Goal: Task Accomplishment & Management: Complete application form

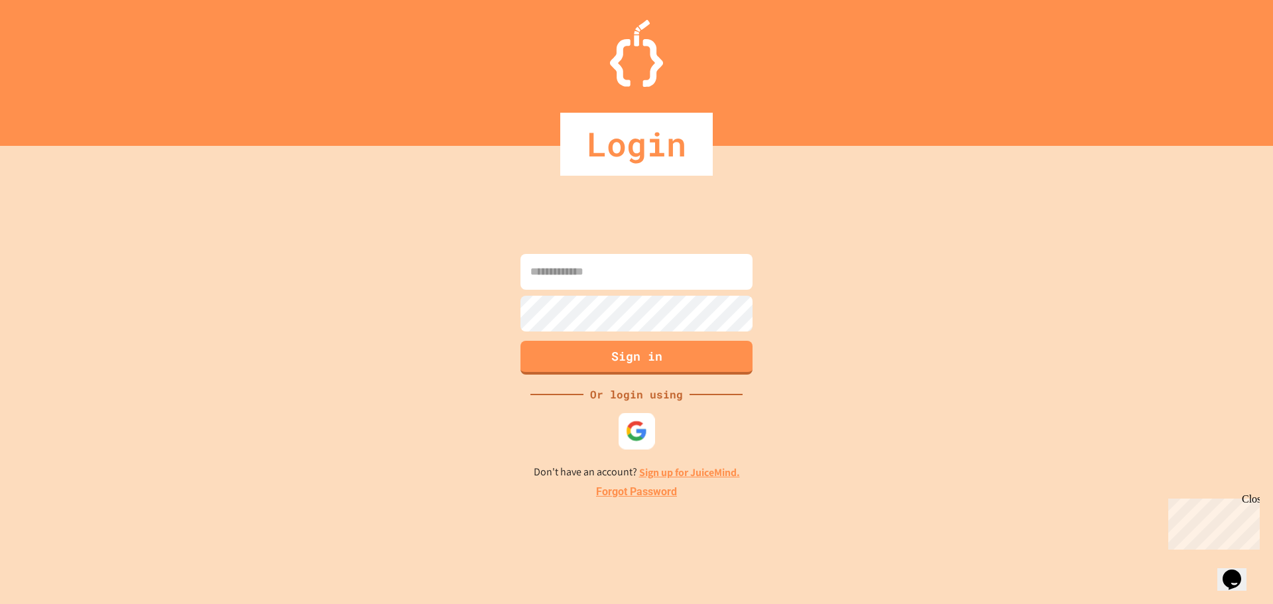
click at [631, 427] on img at bounding box center [637, 431] width 22 height 22
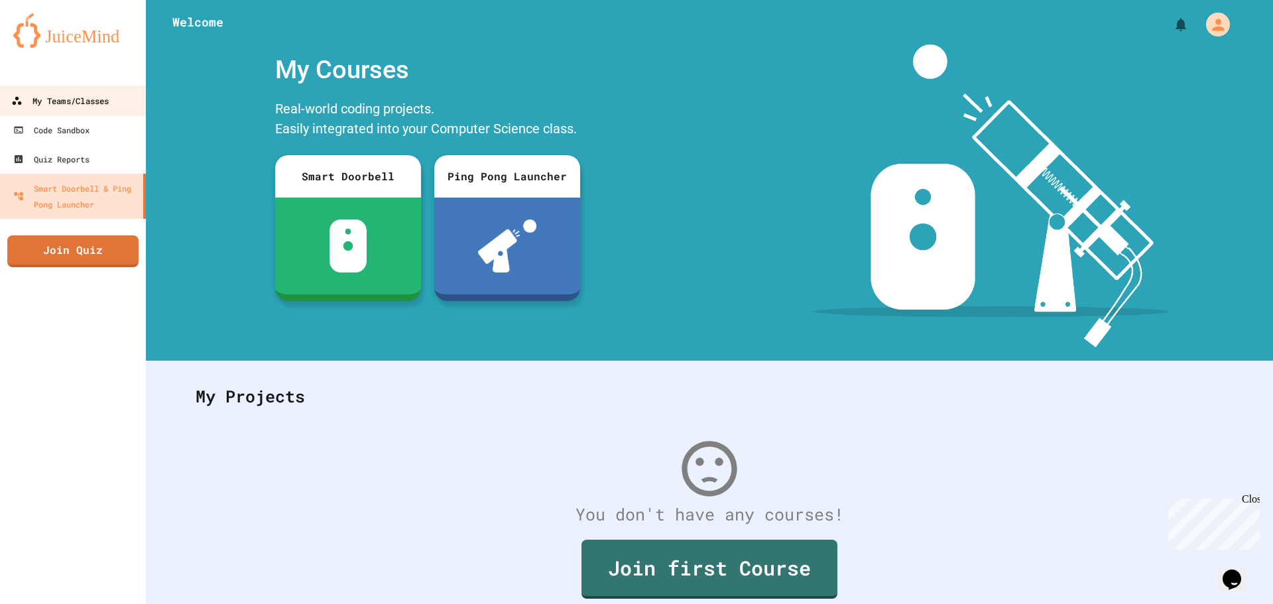
click at [71, 107] on div "My Teams/Classes" at bounding box center [59, 101] width 97 height 17
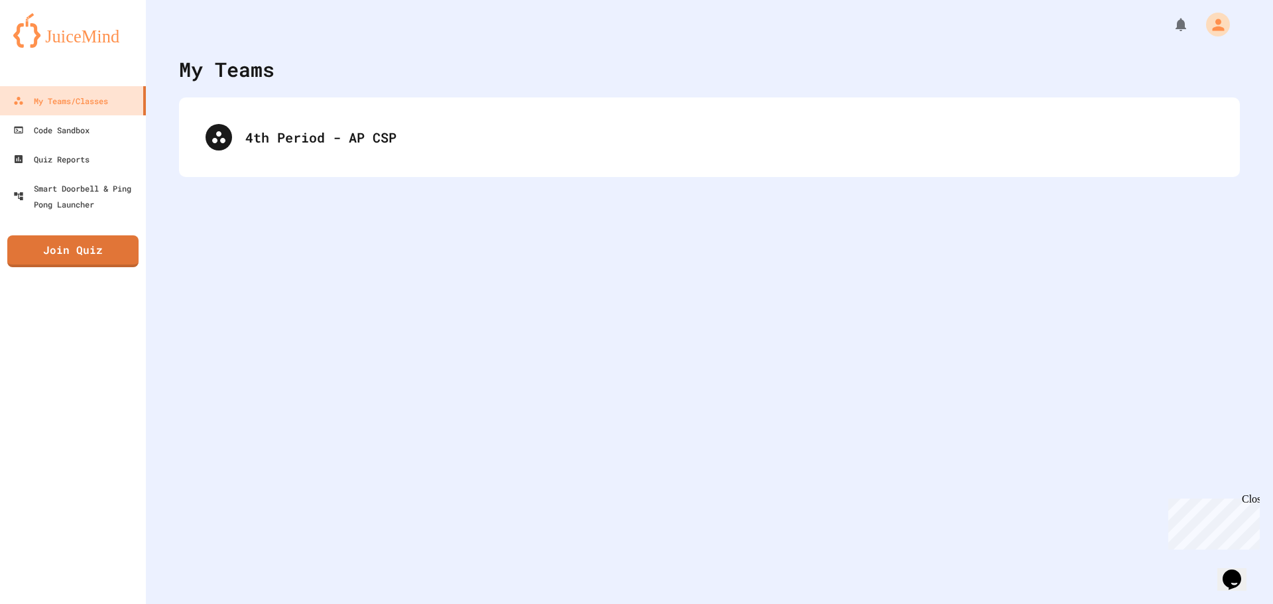
drag, startPoint x: 351, startPoint y: 147, endPoint x: 349, endPoint y: 156, distance: 9.5
click at [349, 156] on div "4th Period - AP CSP" at bounding box center [709, 137] width 1035 height 53
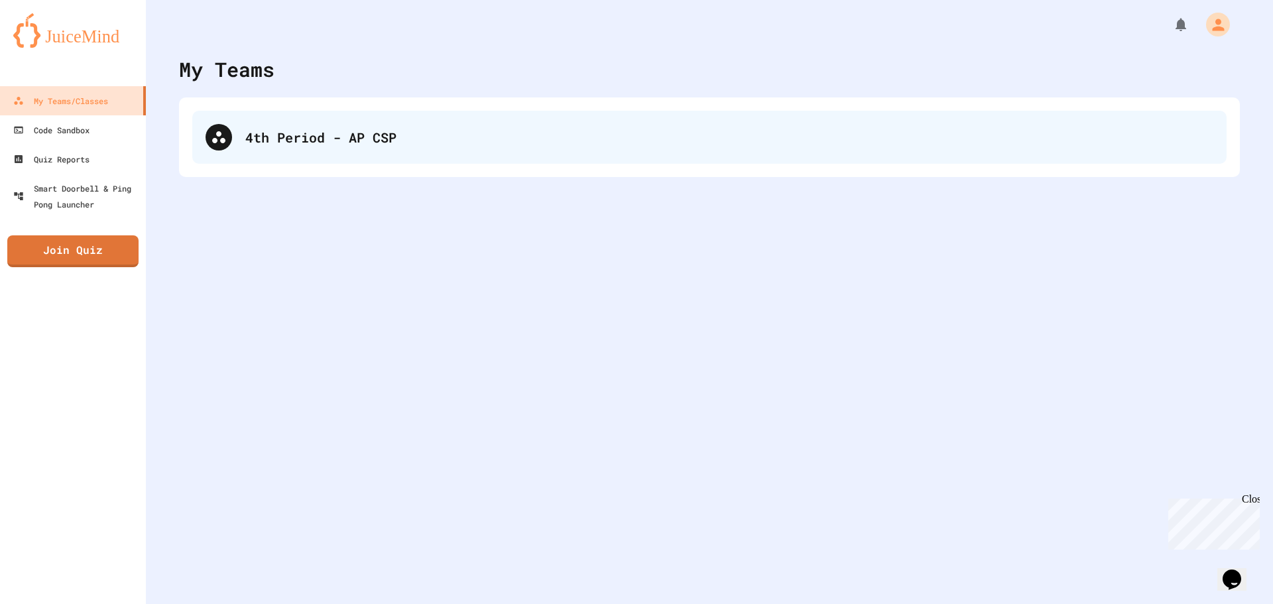
click at [345, 147] on div "4th Period - AP CSP" at bounding box center [729, 137] width 968 height 20
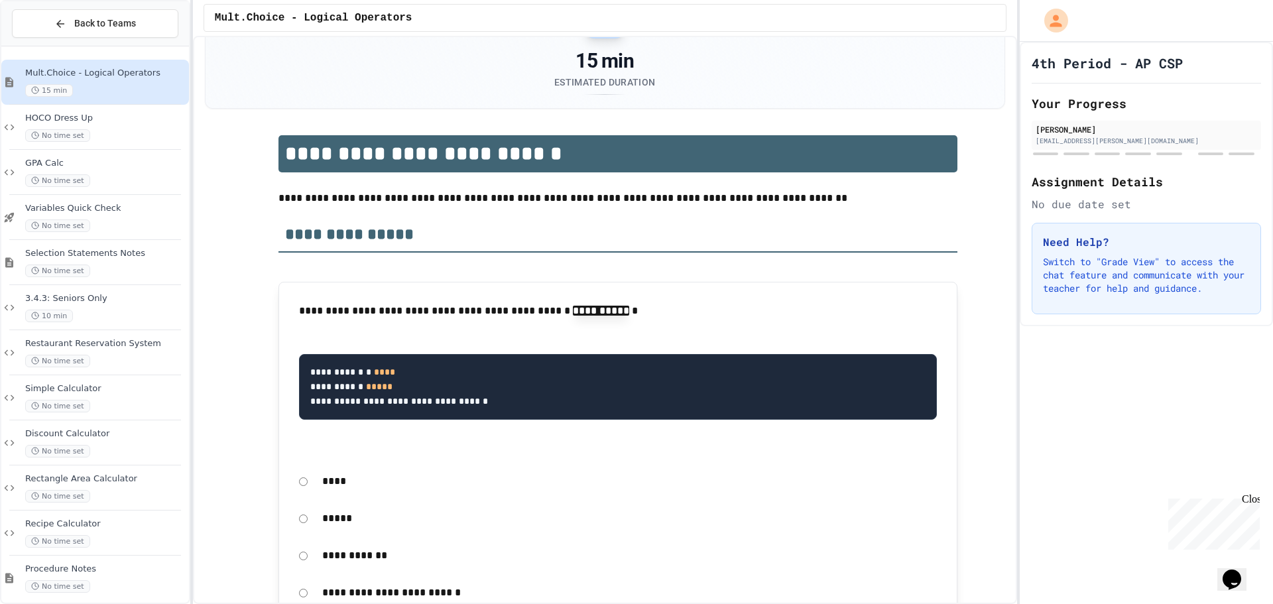
scroll to position [133, 0]
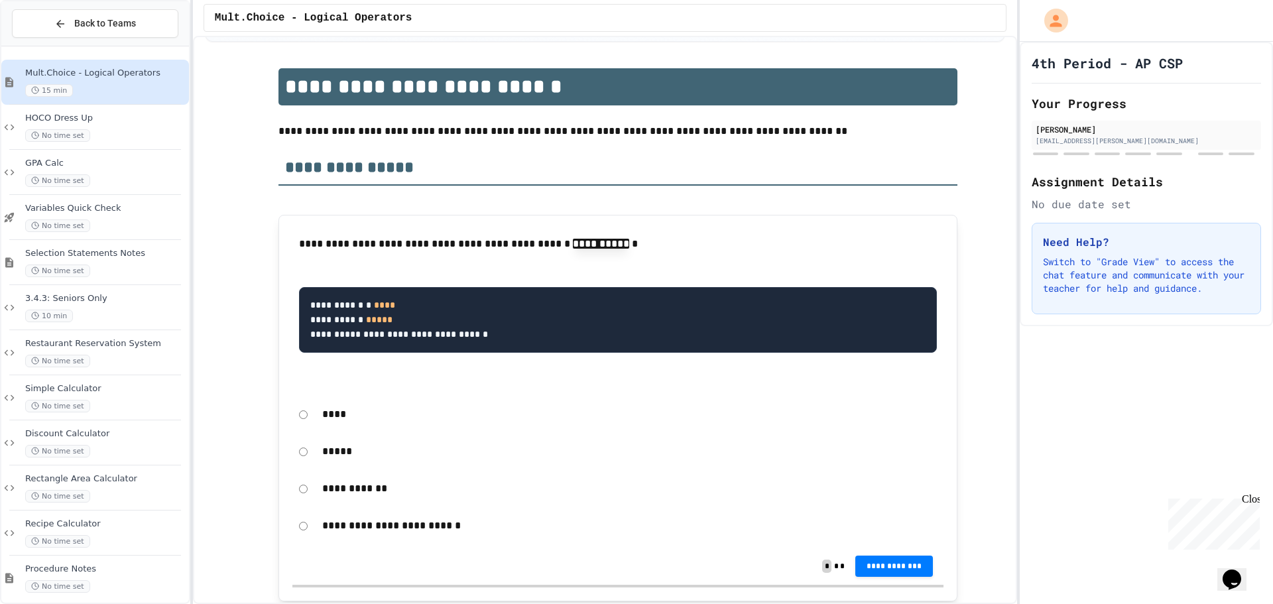
drag, startPoint x: 537, startPoint y: 339, endPoint x: 382, endPoint y: 160, distance: 237.0
click at [382, 160] on h2 "**********" at bounding box center [618, 163] width 679 height 46
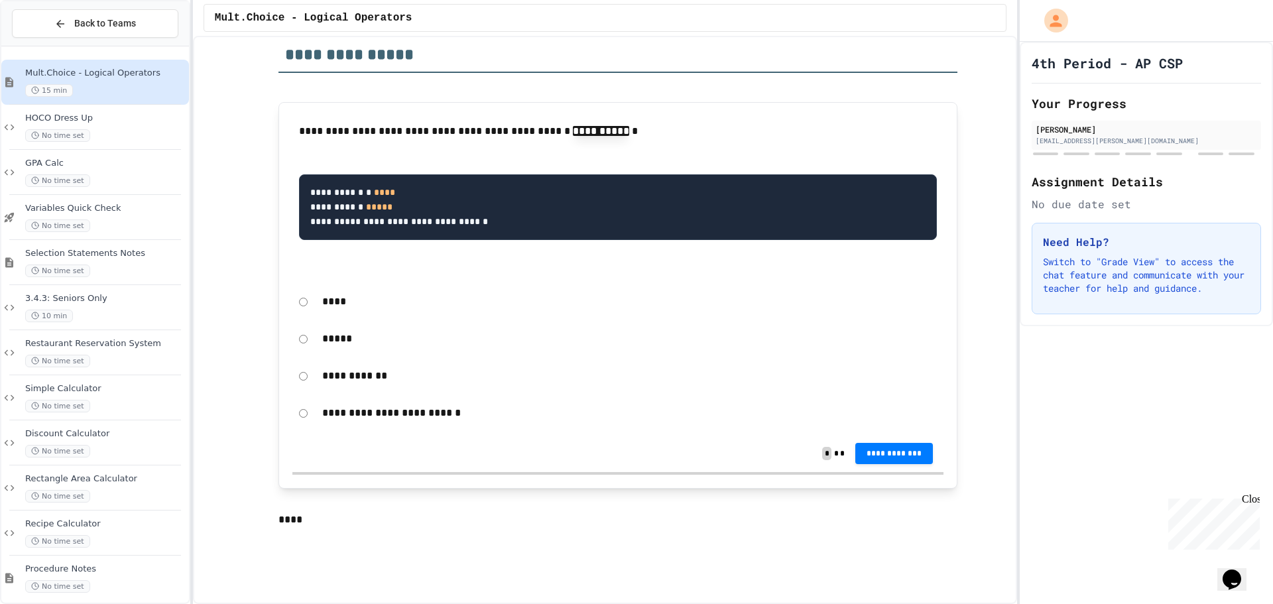
scroll to position [332, 0]
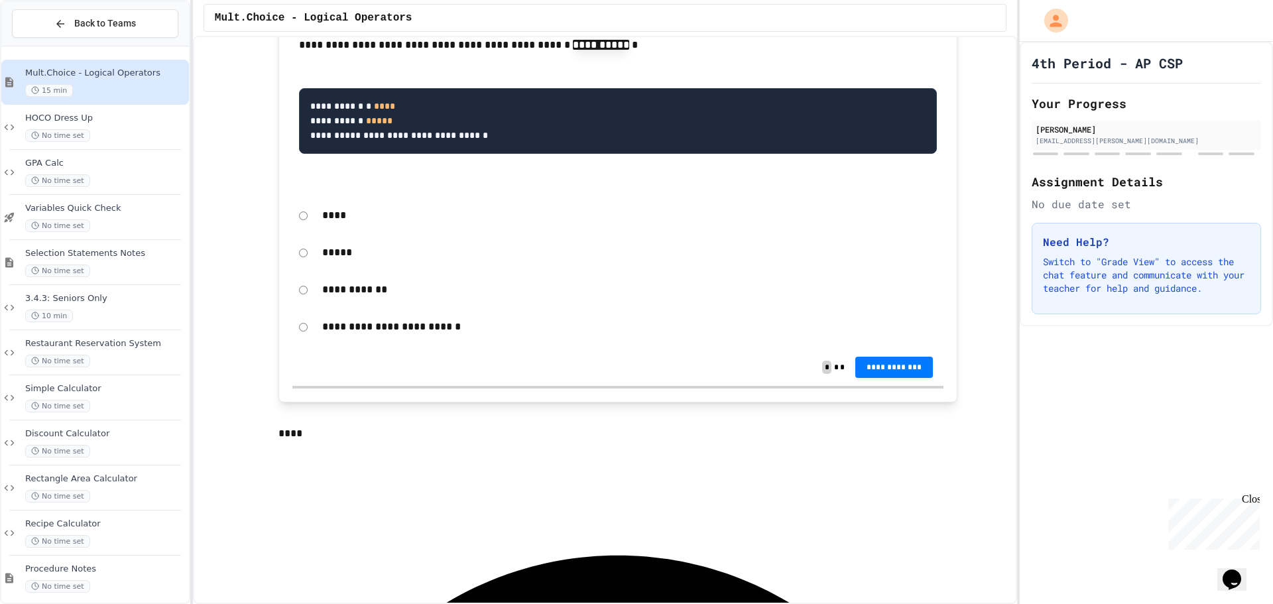
drag, startPoint x: 726, startPoint y: 470, endPoint x: 725, endPoint y: 436, distance: 33.9
drag, startPoint x: 725, startPoint y: 436, endPoint x: 623, endPoint y: 312, distance: 160.2
click at [623, 312] on form "**********" at bounding box center [617, 271] width 651 height 142
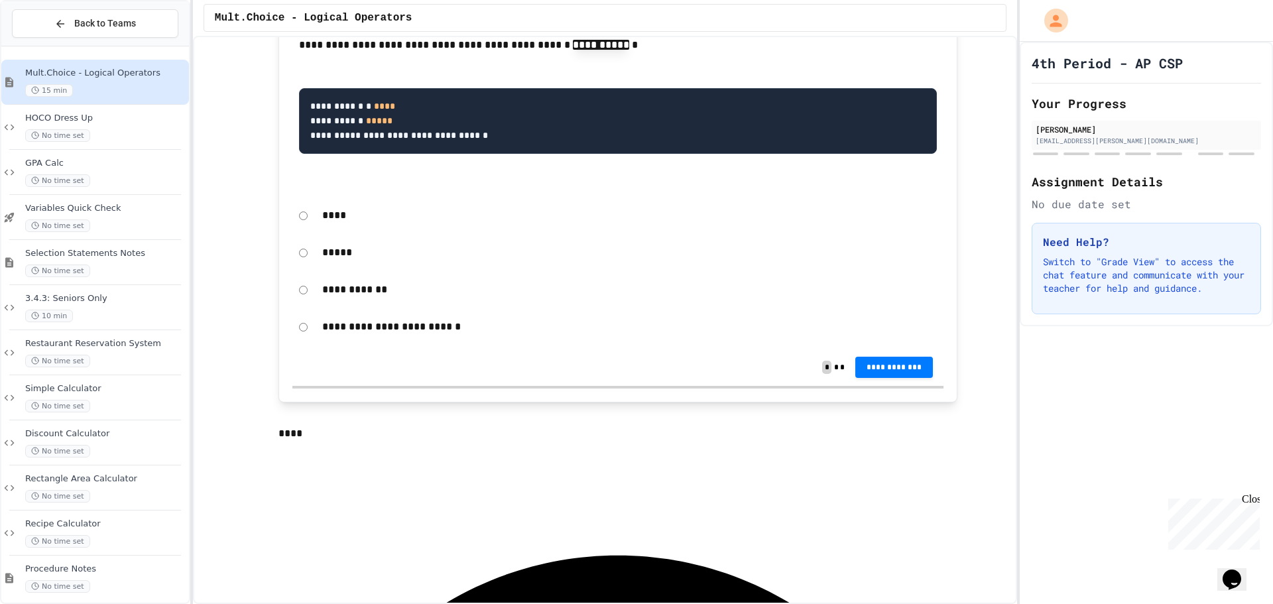
click at [322, 217] on p "****" at bounding box center [629, 215] width 615 height 17
click at [329, 218] on p "****" at bounding box center [629, 215] width 615 height 17
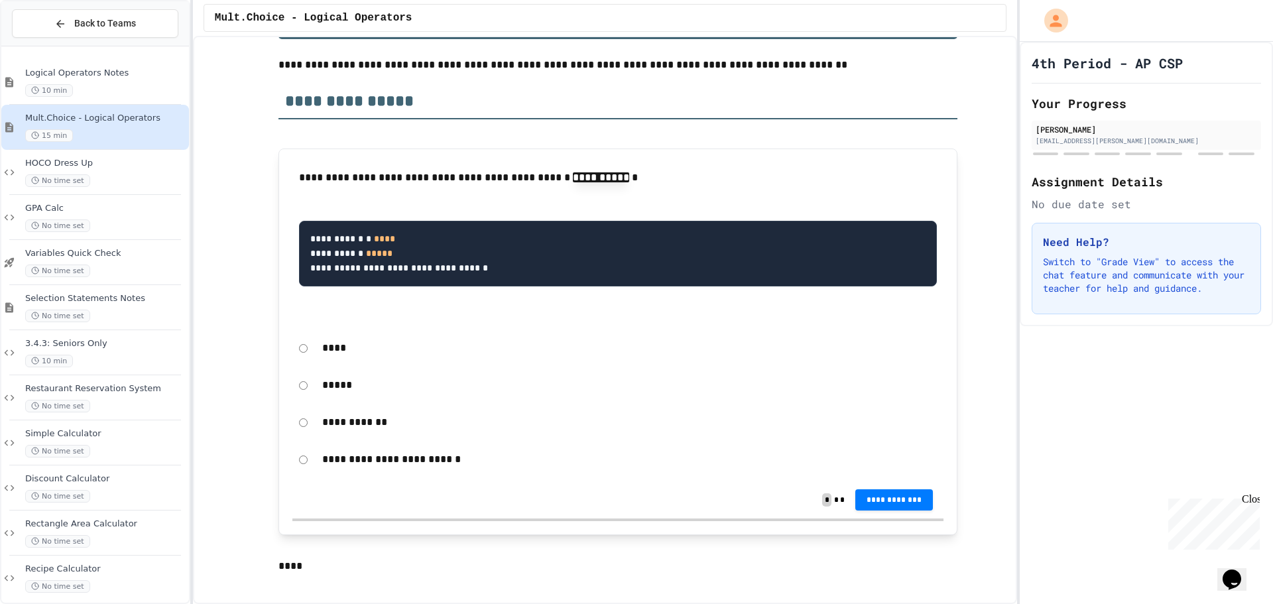
scroll to position [0, 0]
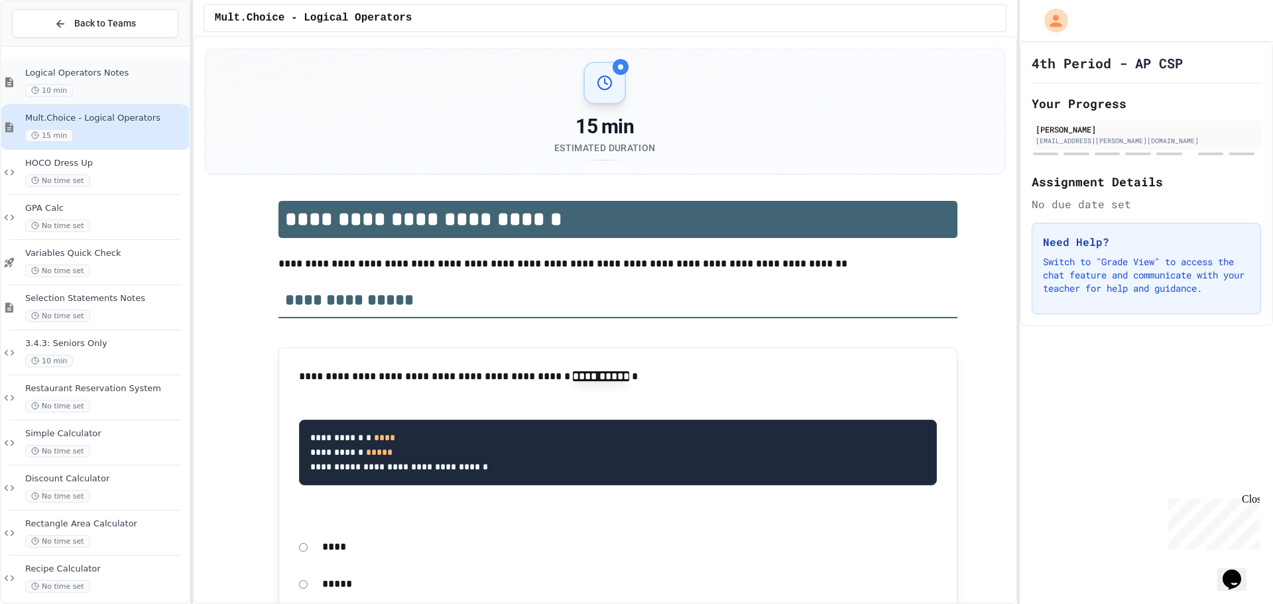
click at [121, 90] on div "10 min" at bounding box center [105, 90] width 161 height 13
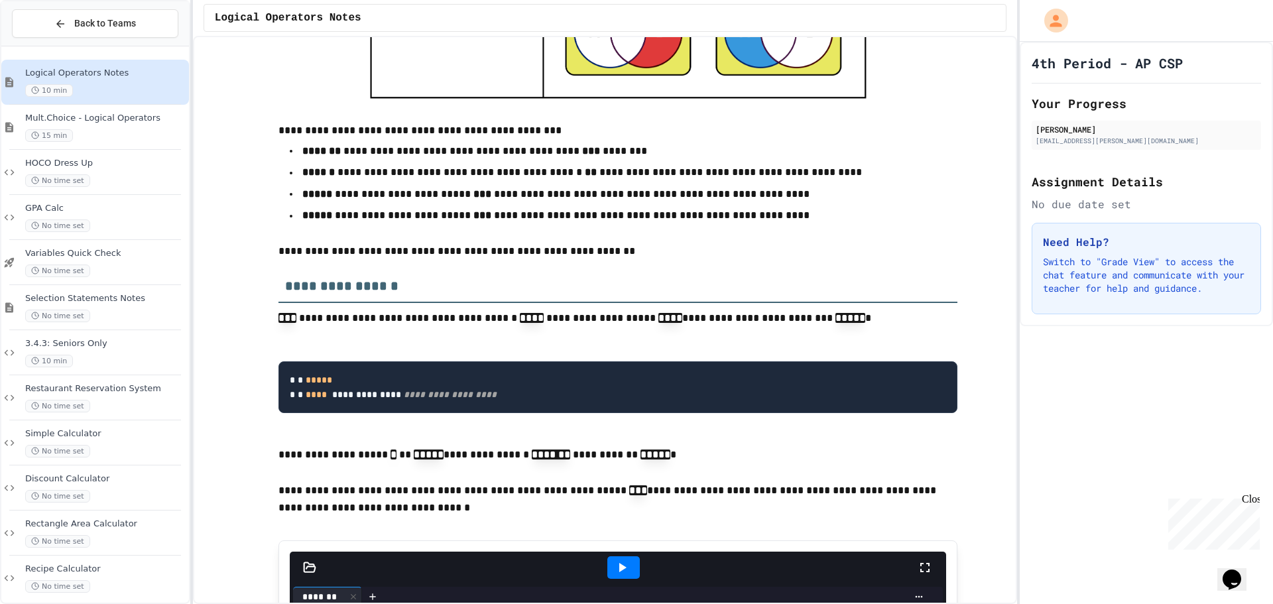
scroll to position [994, 0]
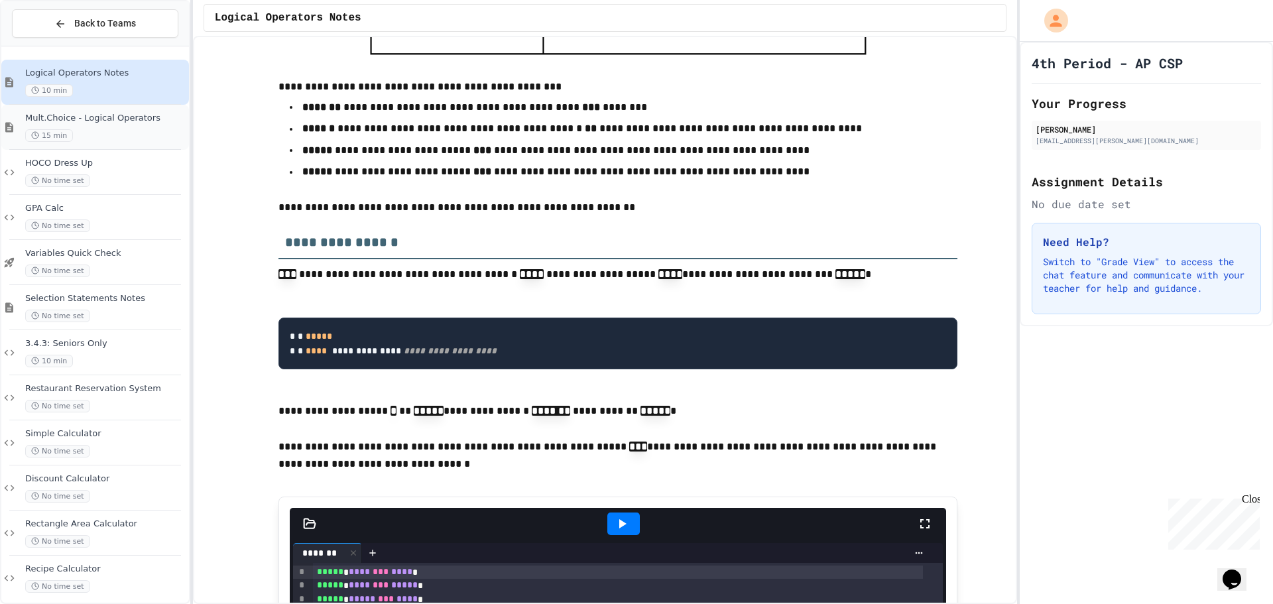
click at [148, 117] on span "Mult.Choice - Logical Operators" at bounding box center [105, 118] width 161 height 11
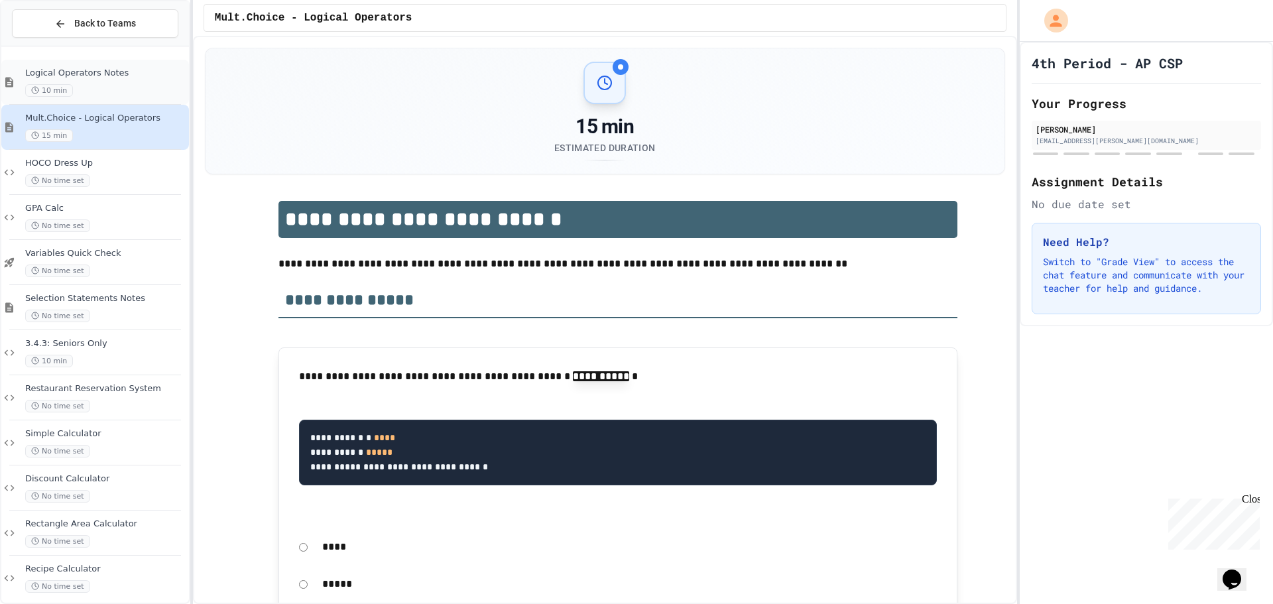
click at [116, 72] on span "Logical Operators Notes" at bounding box center [105, 73] width 161 height 11
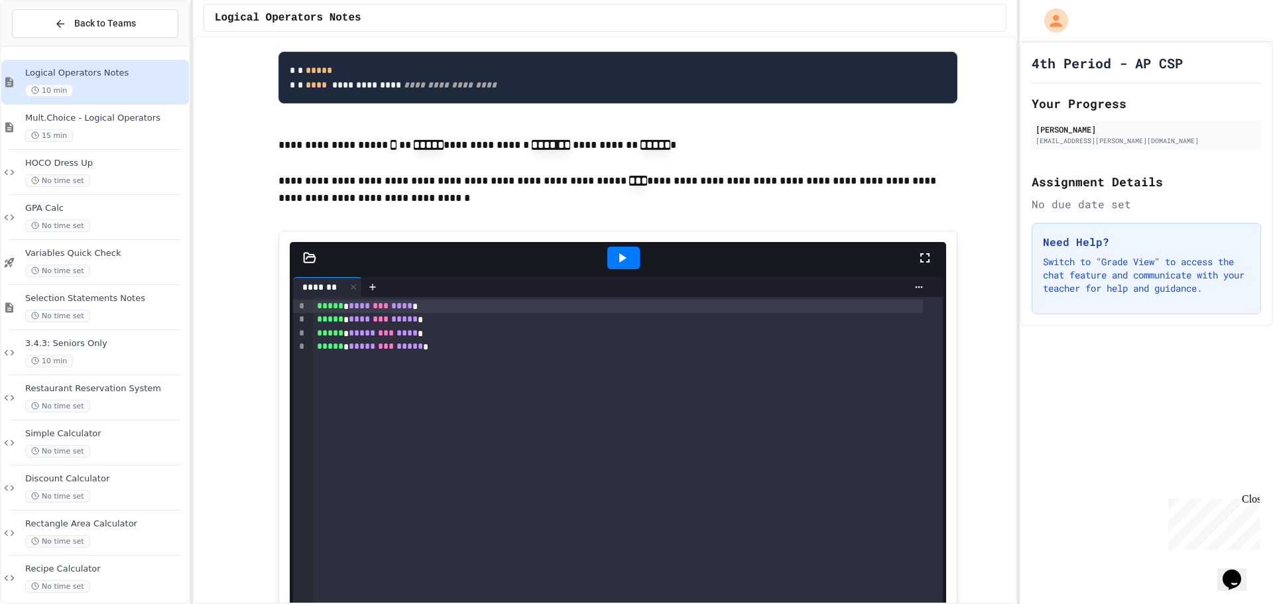
scroll to position [1194, 0]
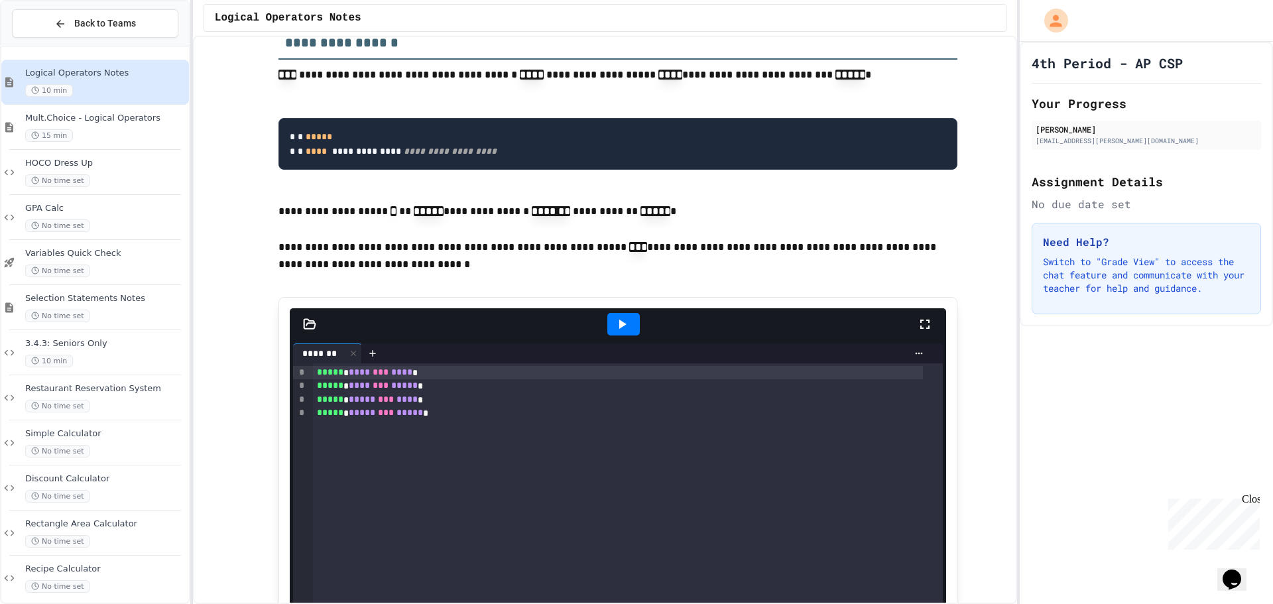
drag, startPoint x: 632, startPoint y: 344, endPoint x: 730, endPoint y: 376, distance: 103.4
click at [730, 376] on div "***** ******* ******* ***** ******** ****** ******* * * * * * * ***** * **** **…" at bounding box center [618, 575] width 657 height 535
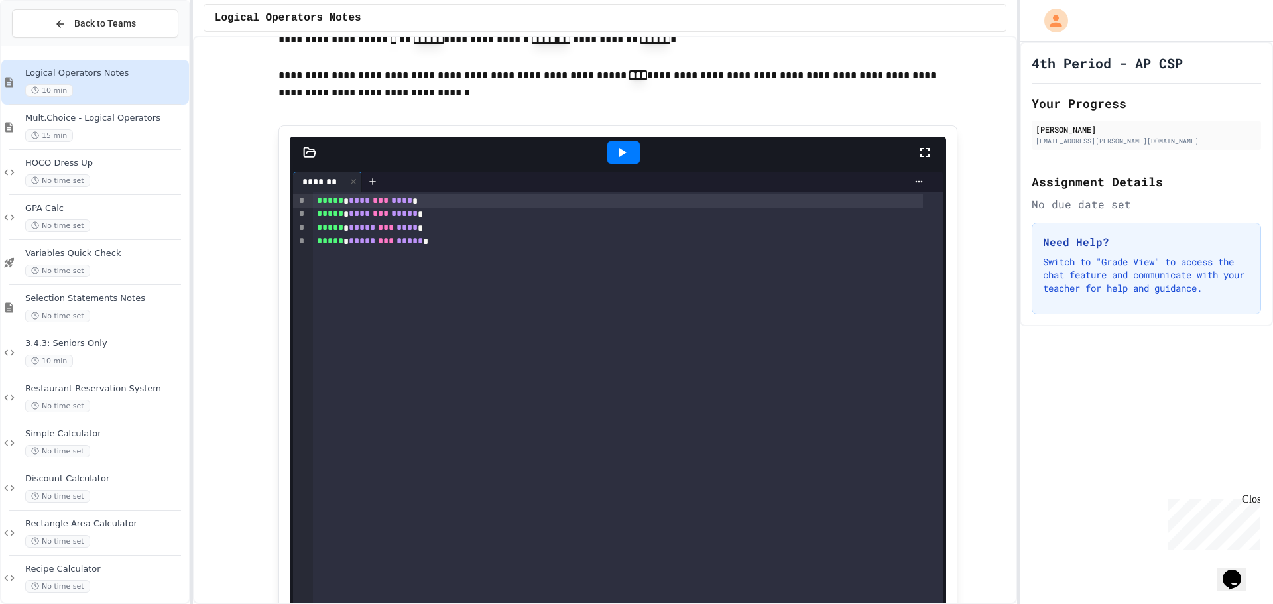
scroll to position [1393, 0]
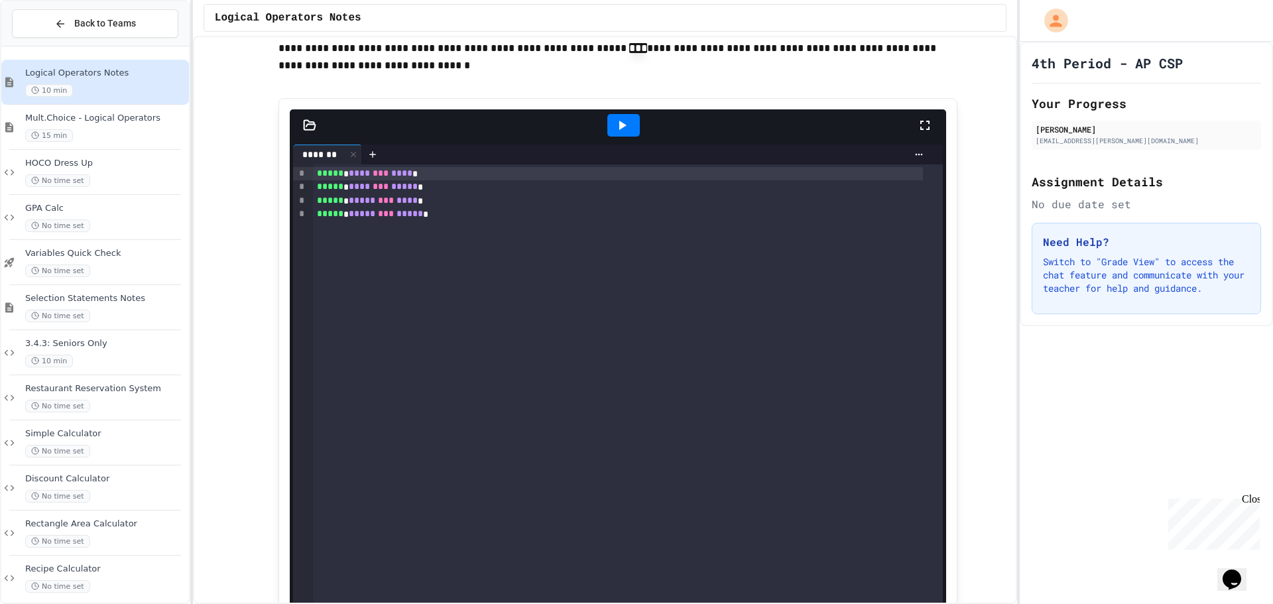
click at [614, 133] on icon at bounding box center [622, 125] width 16 height 16
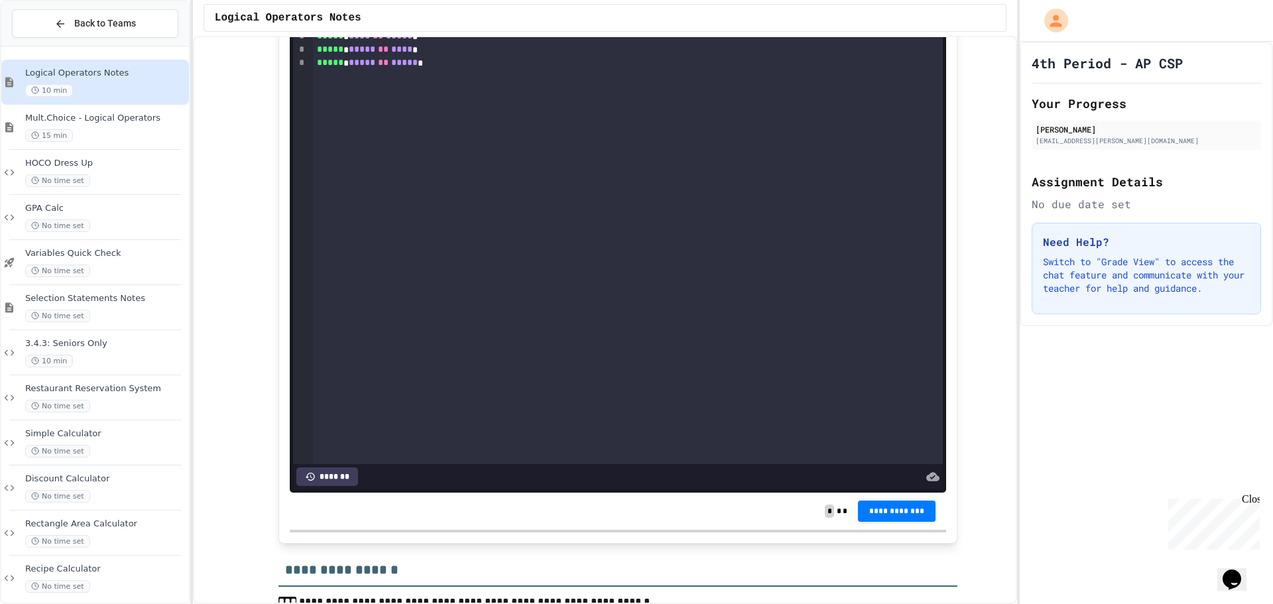
scroll to position [2321, 0]
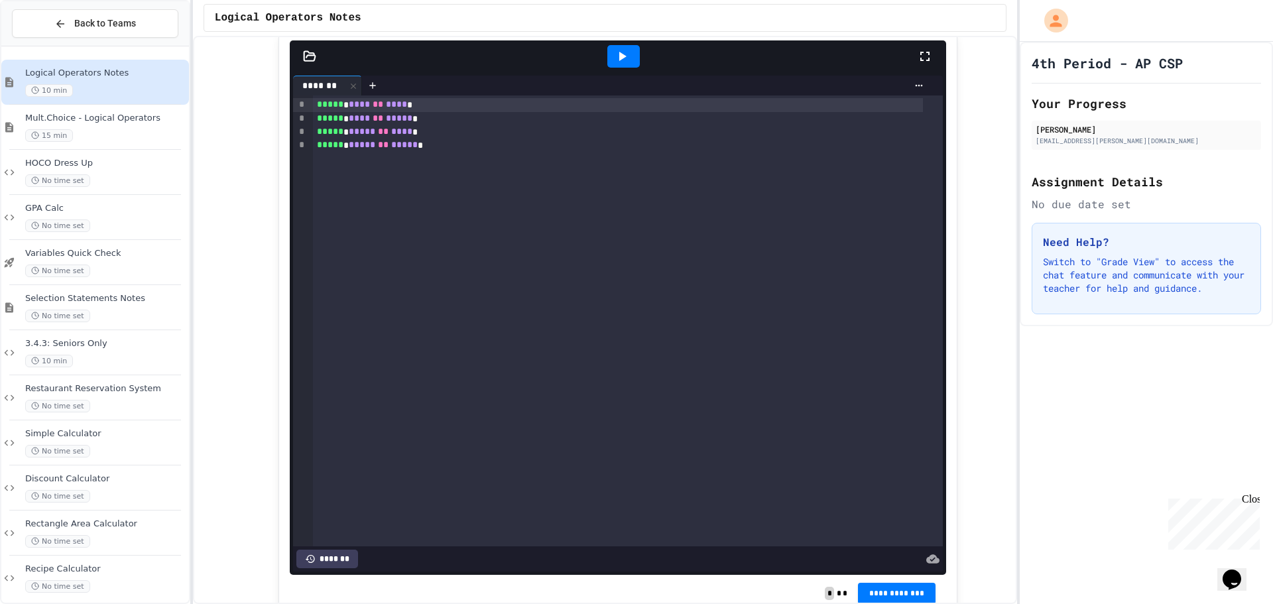
click at [619, 61] on icon at bounding box center [622, 56] width 7 height 9
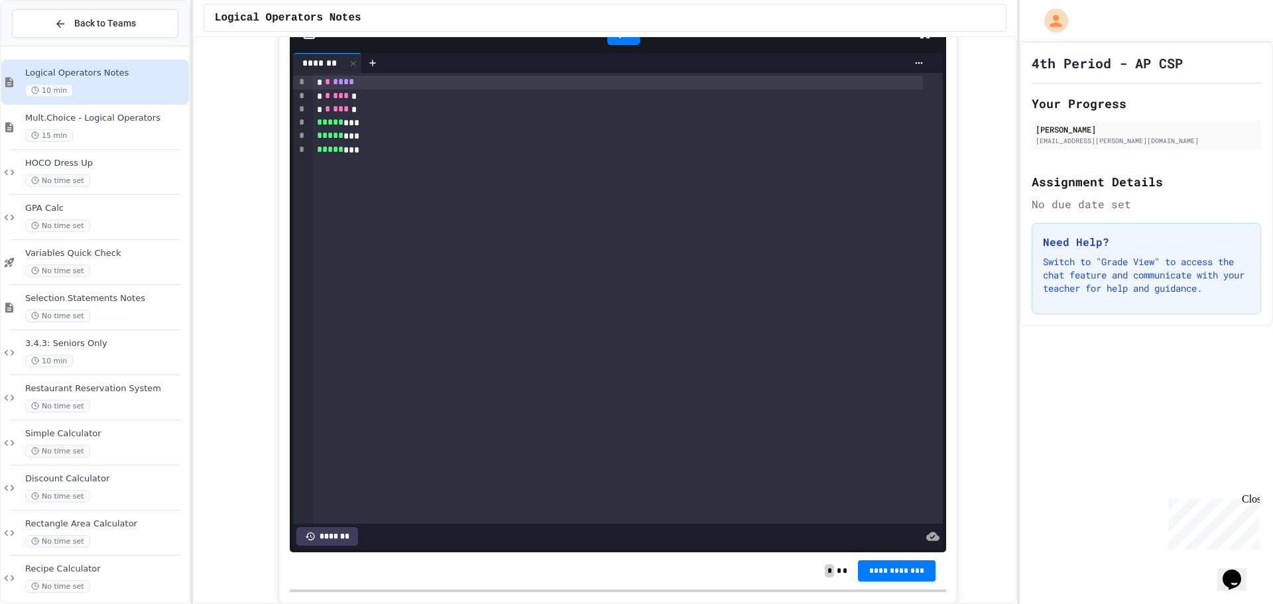
scroll to position [3184, 0]
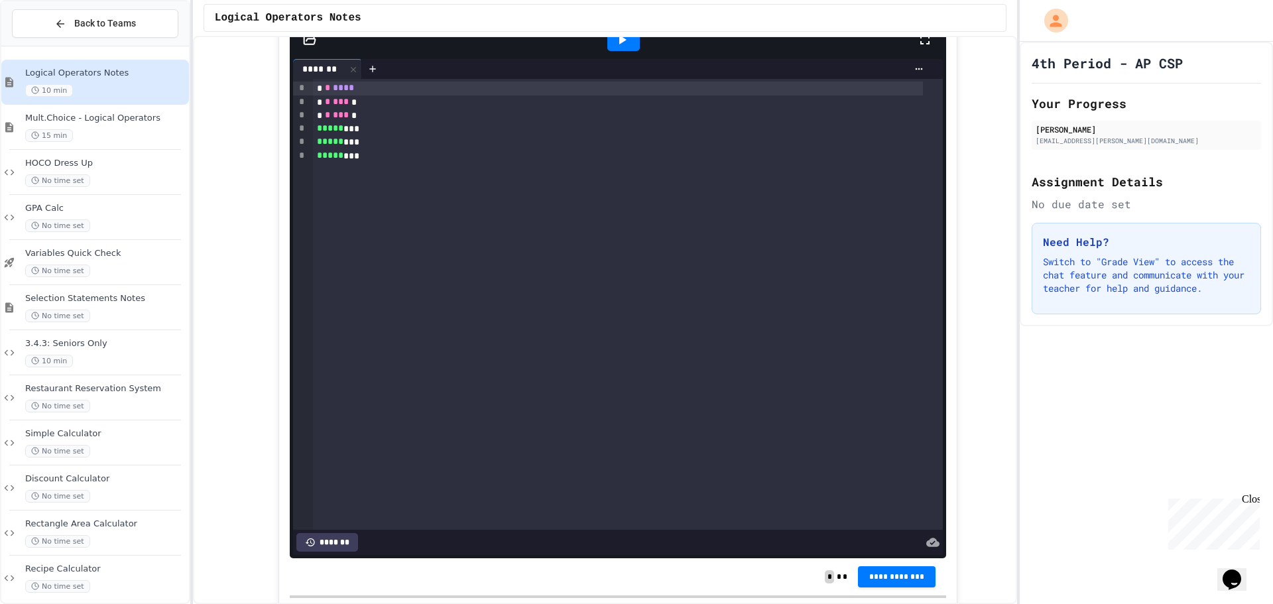
click at [619, 48] on icon at bounding box center [622, 40] width 16 height 16
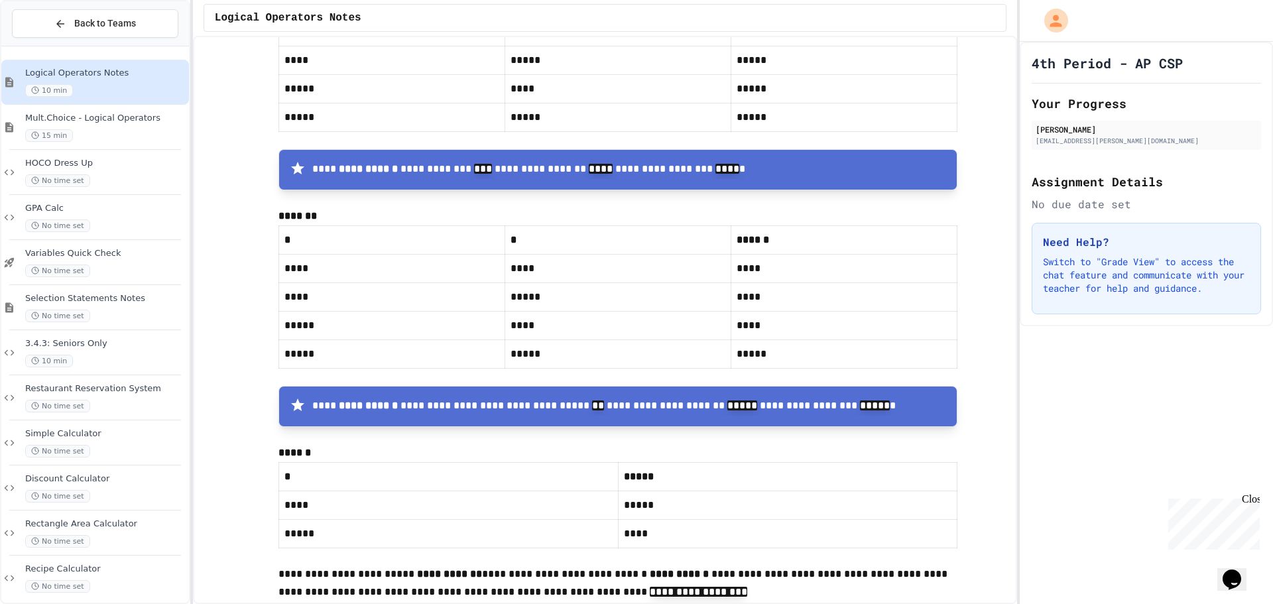
scroll to position [5634, 0]
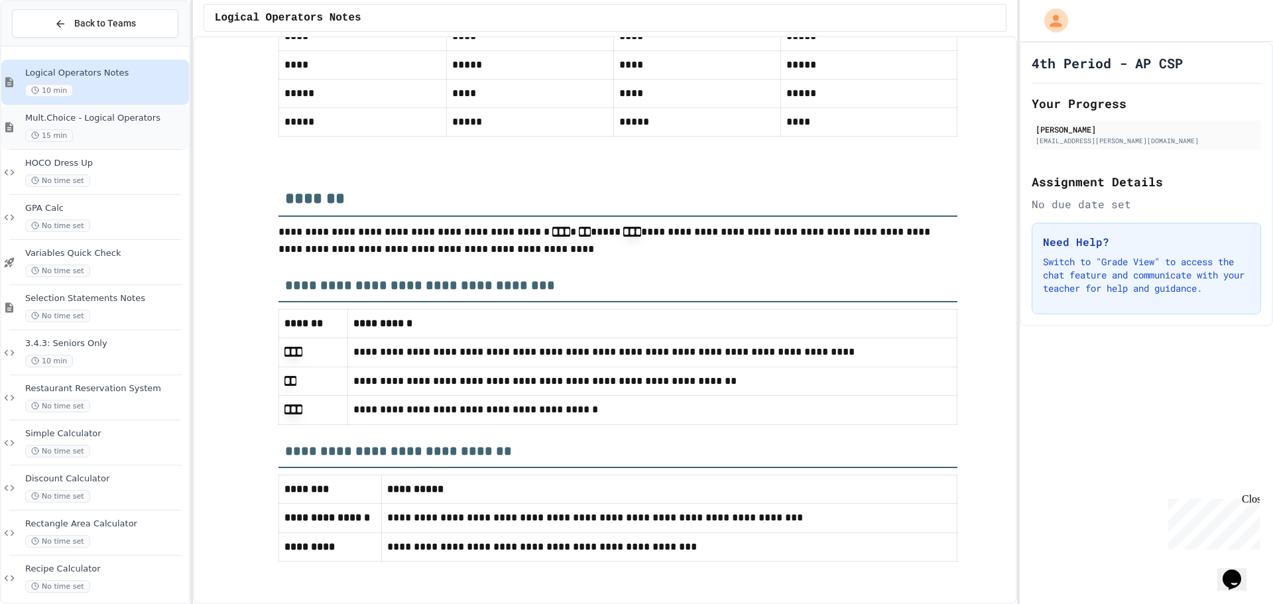
click at [156, 133] on div "15 min" at bounding box center [105, 135] width 161 height 13
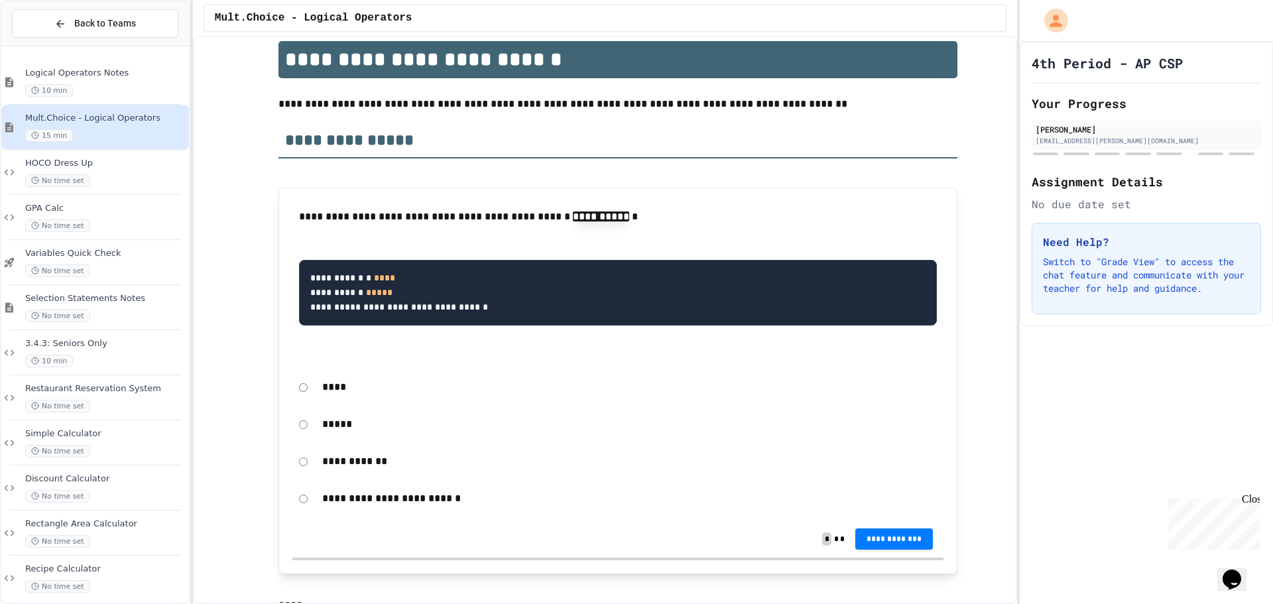
scroll to position [199, 0]
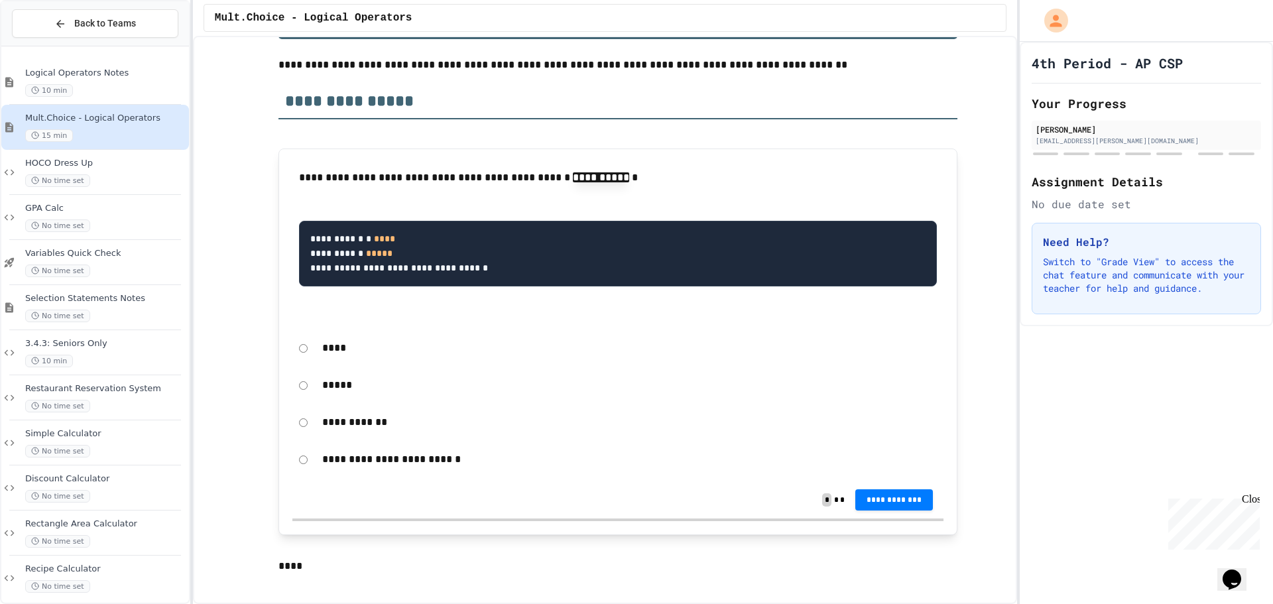
click at [324, 352] on p "****" at bounding box center [629, 348] width 615 height 17
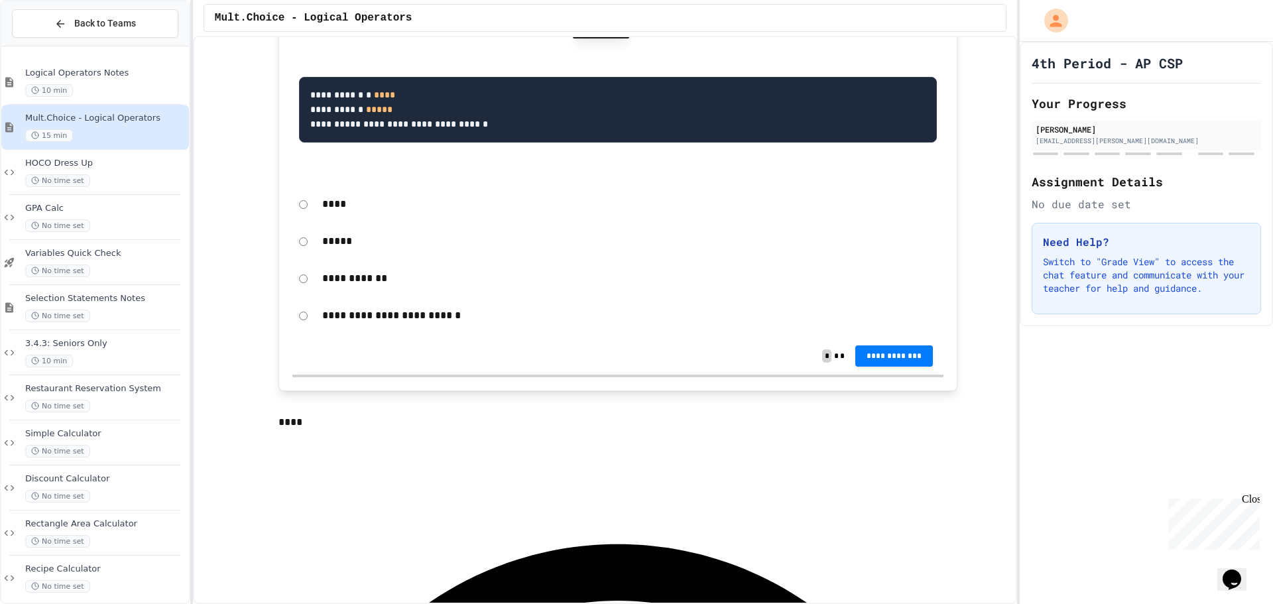
scroll to position [332, 0]
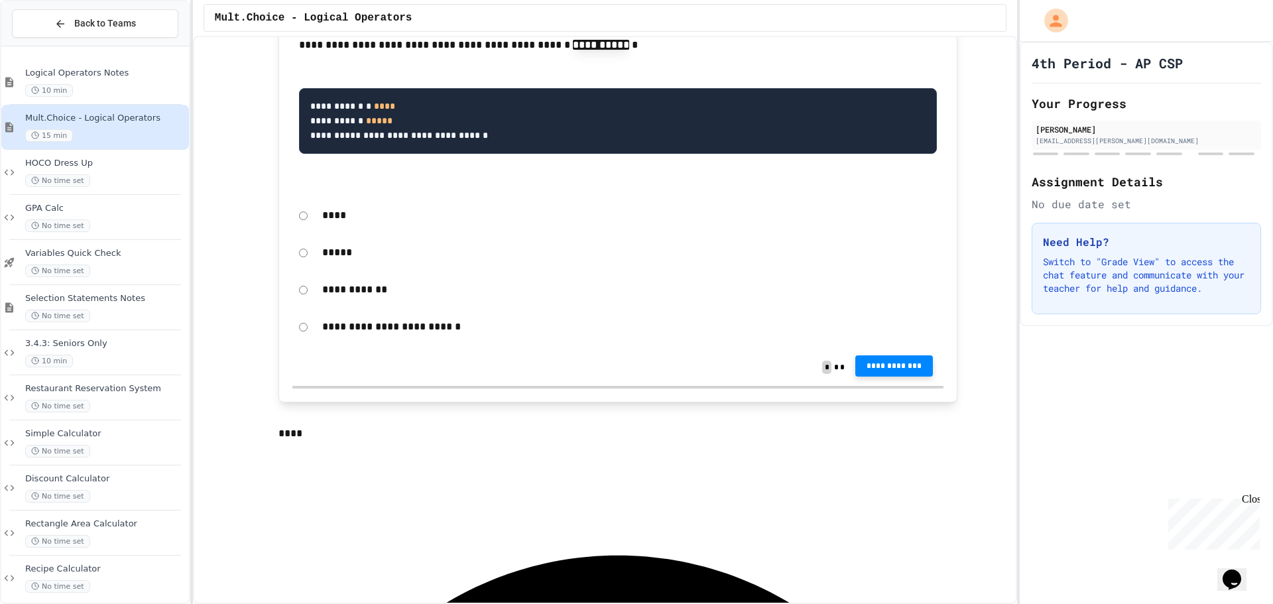
click at [887, 370] on span "**********" at bounding box center [894, 366] width 57 height 11
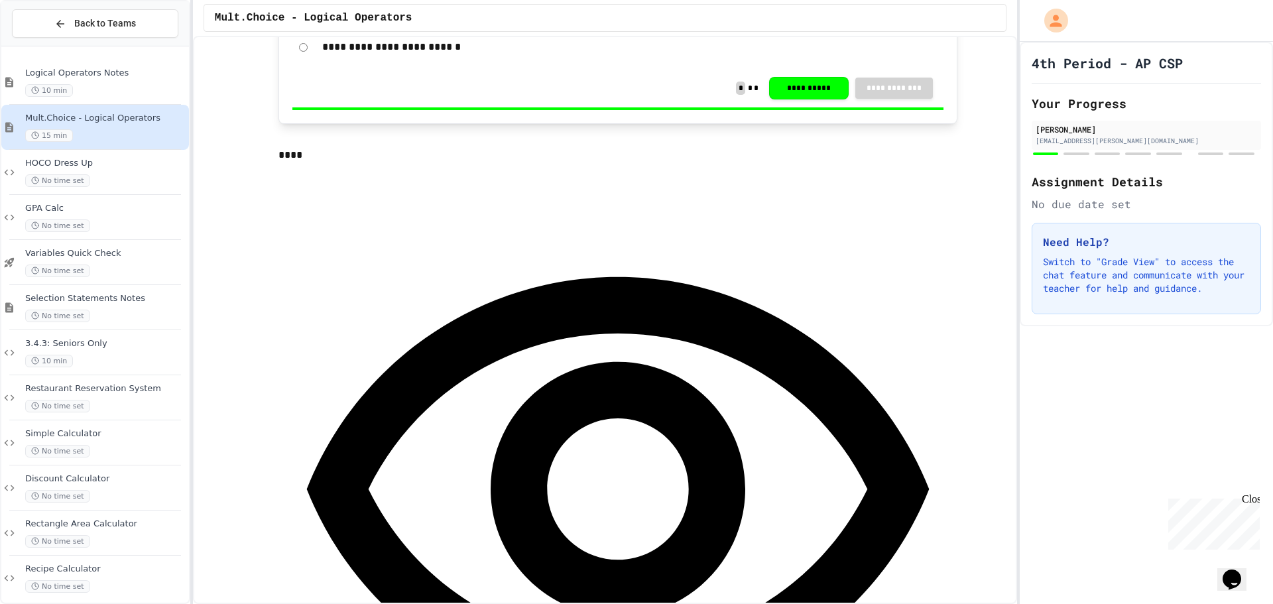
scroll to position [663, 0]
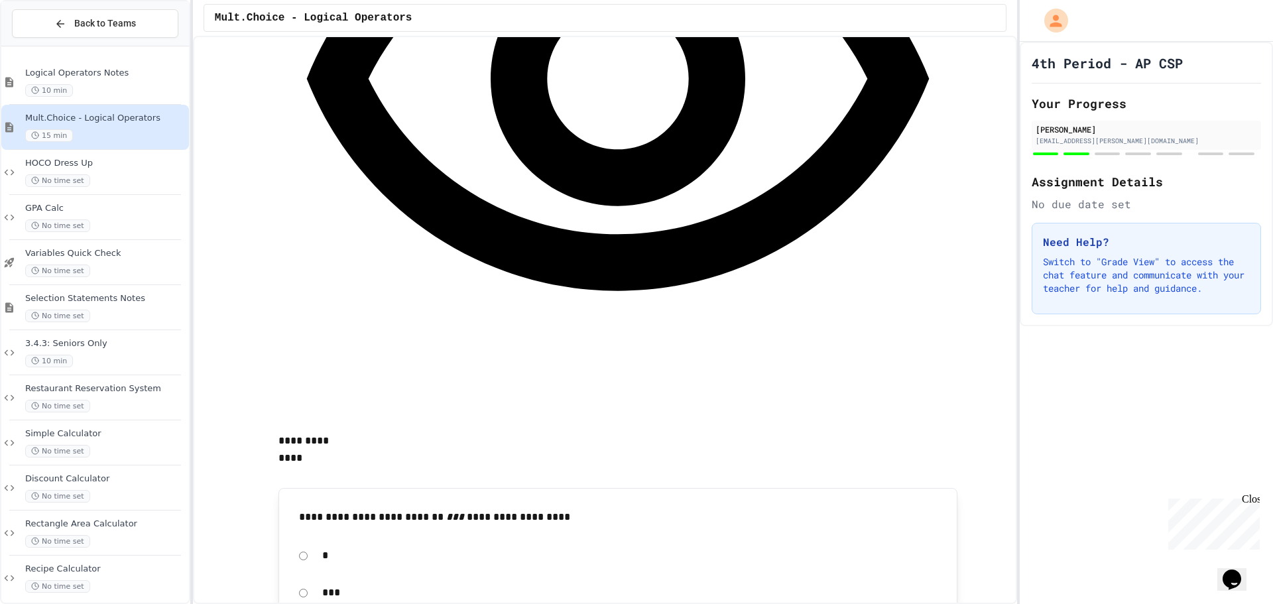
scroll to position [995, 0]
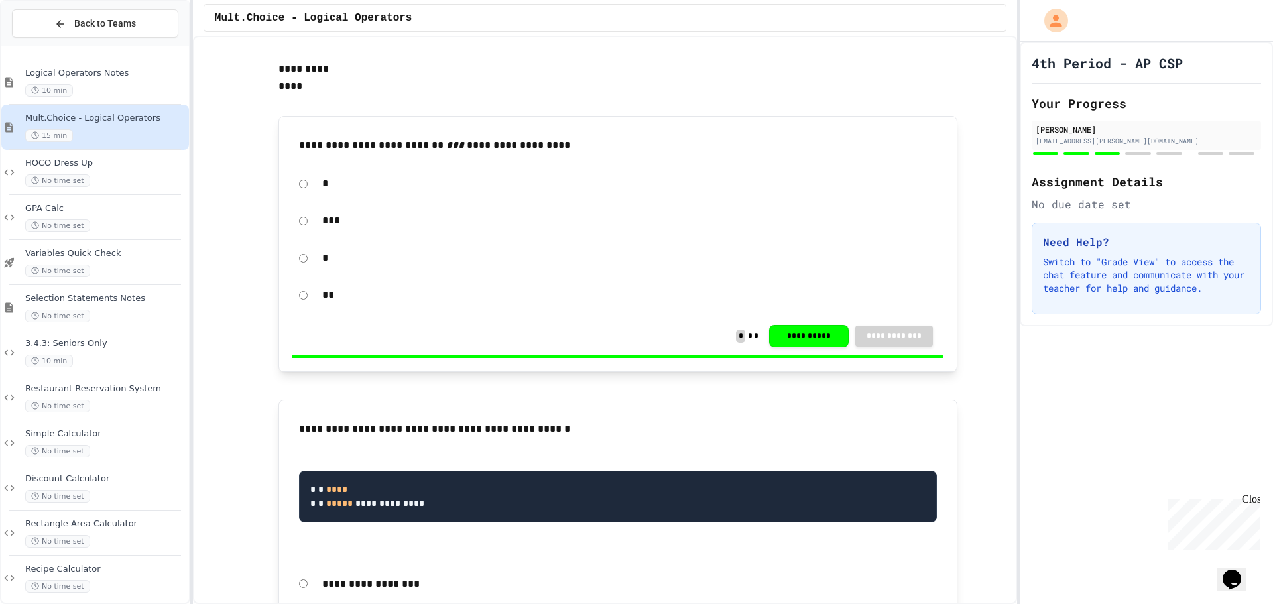
scroll to position [1393, 0]
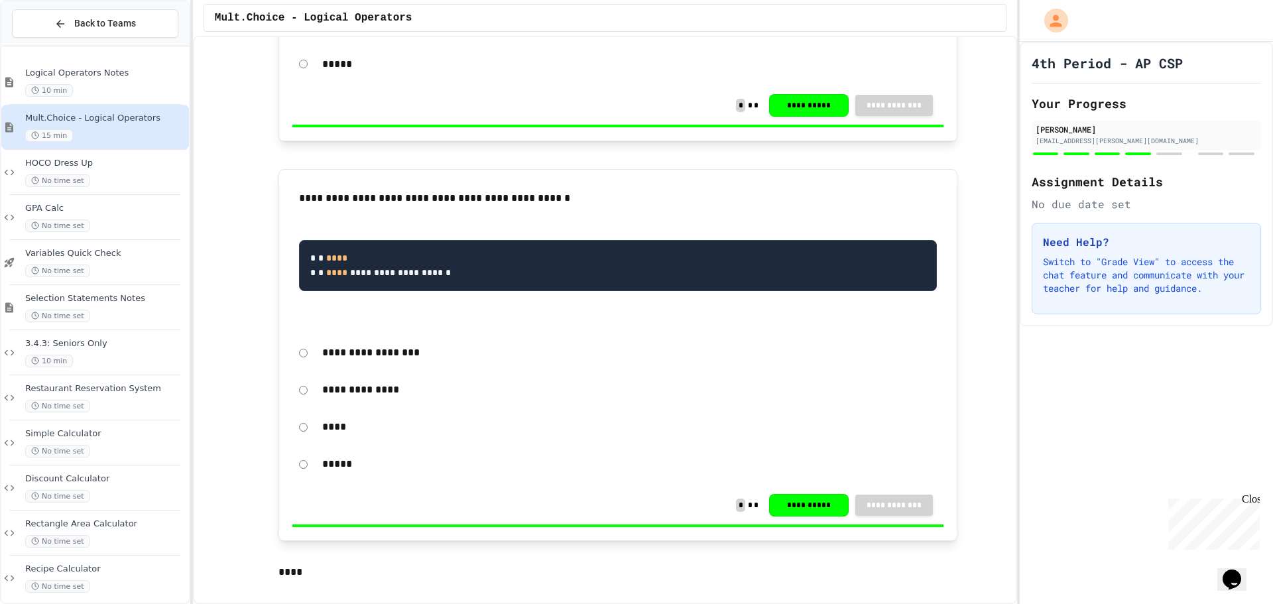
scroll to position [1990, 0]
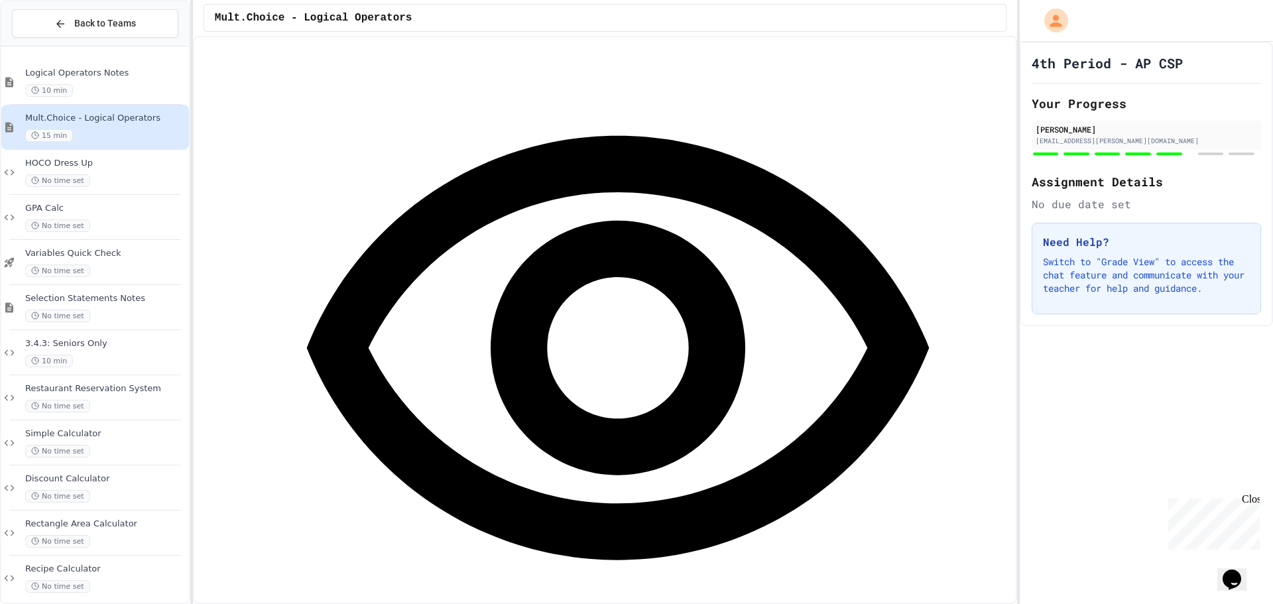
scroll to position [2583, 0]
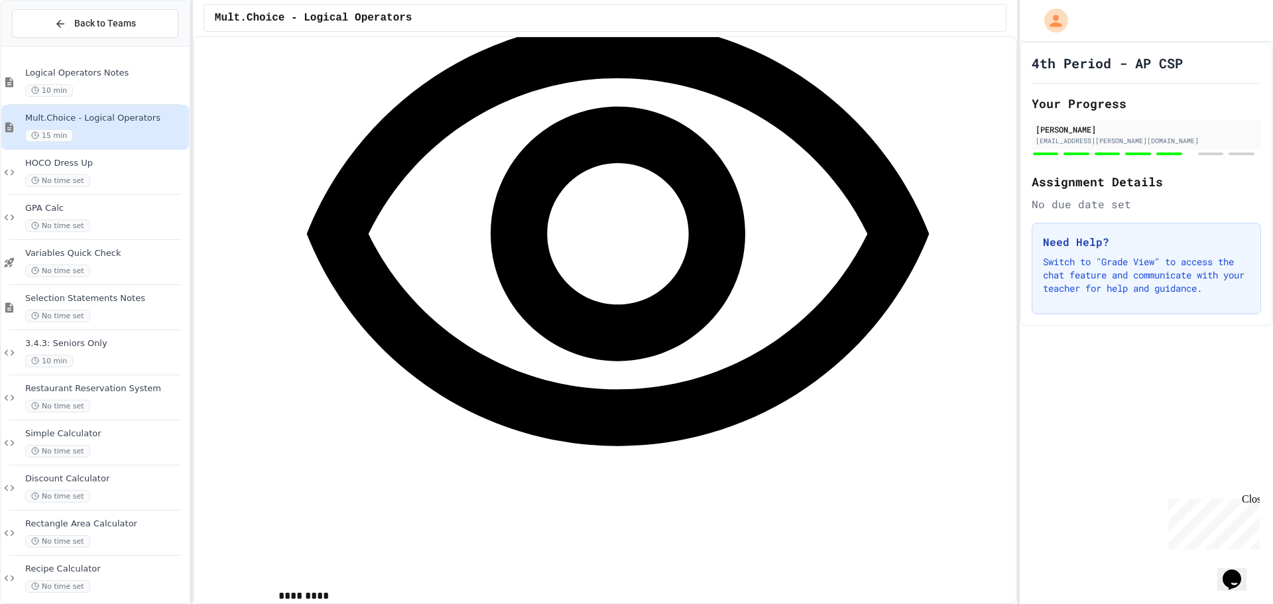
scroll to position [2715, 0]
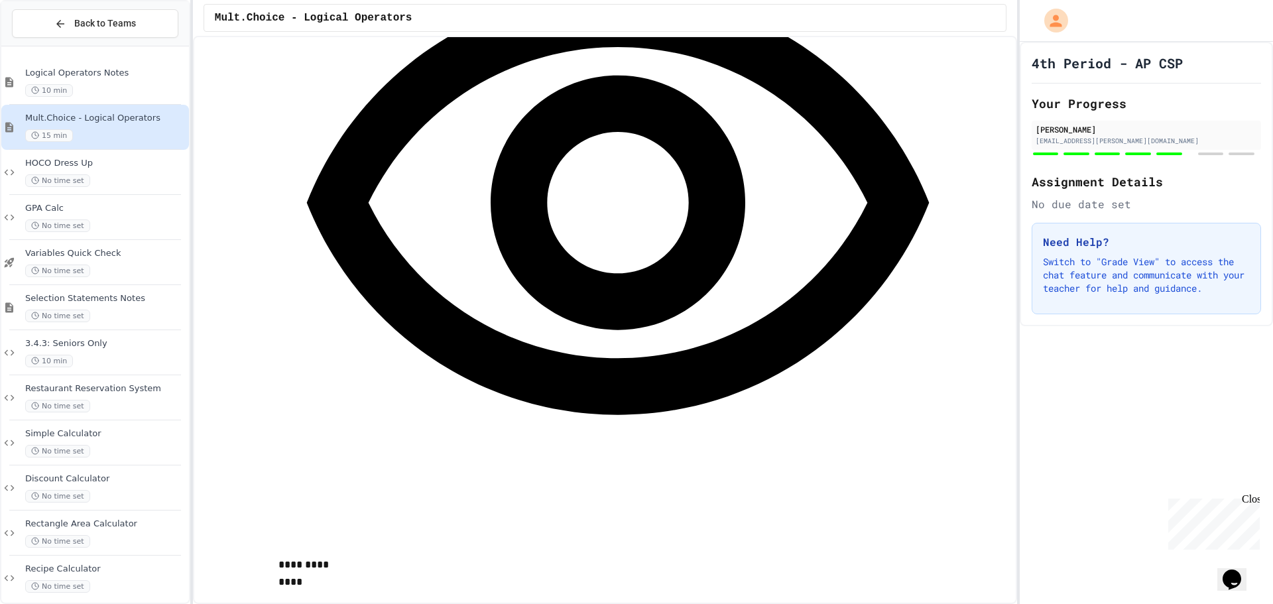
scroll to position [3909, 0]
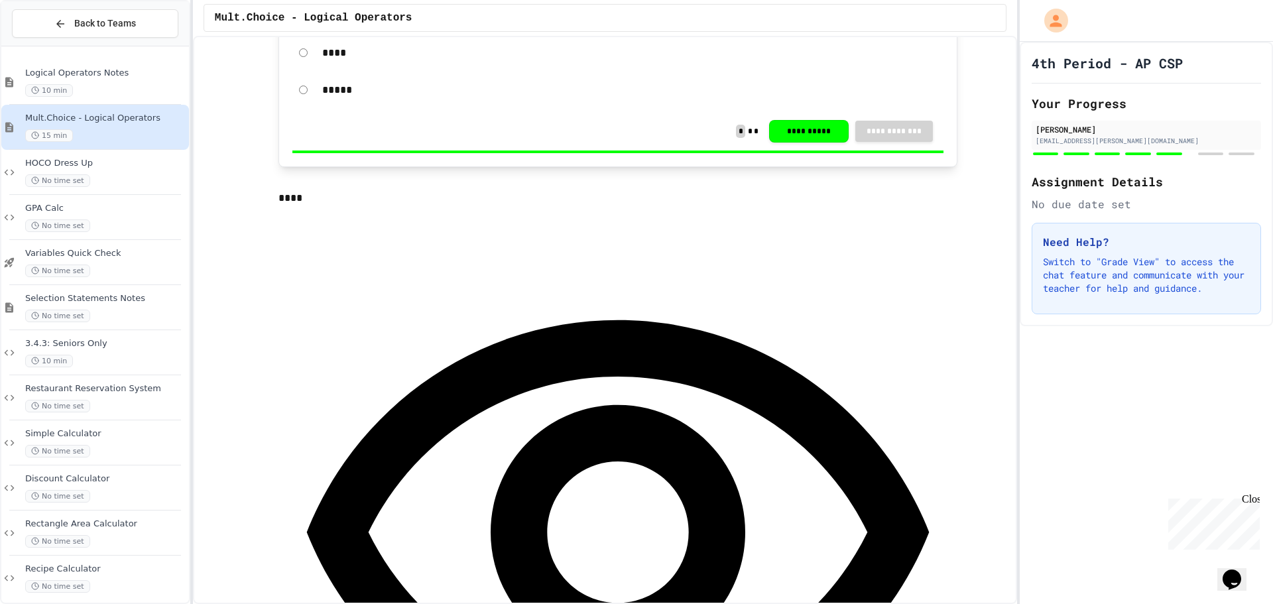
scroll to position [3710, 0]
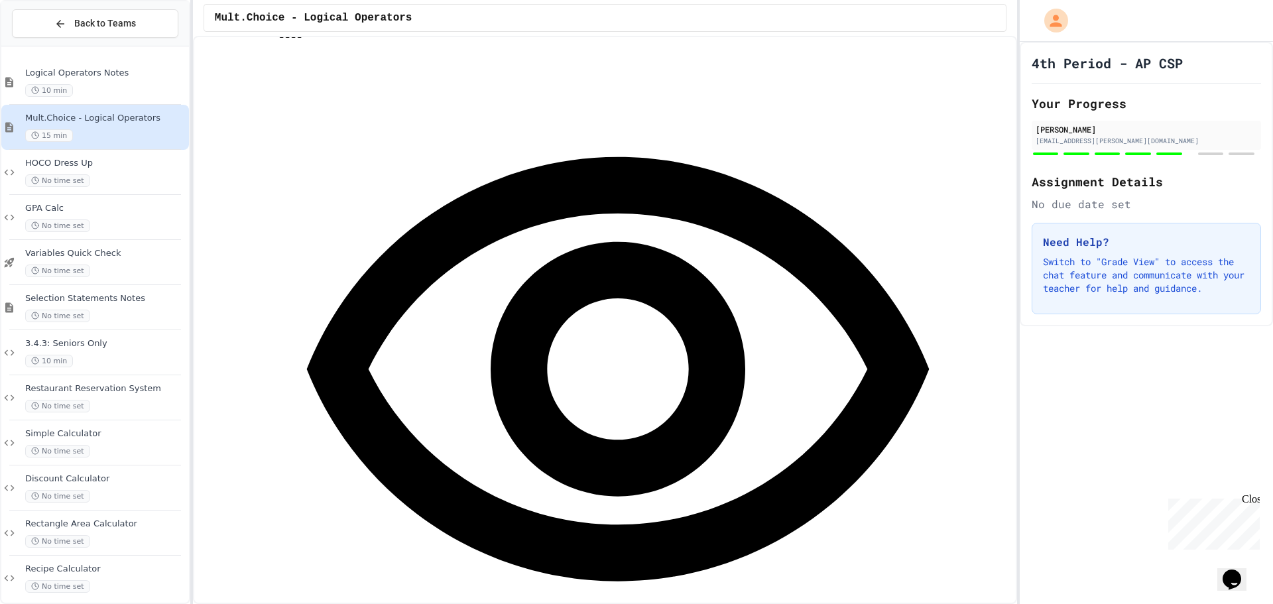
drag, startPoint x: 554, startPoint y: 440, endPoint x: 464, endPoint y: 355, distance: 123.9
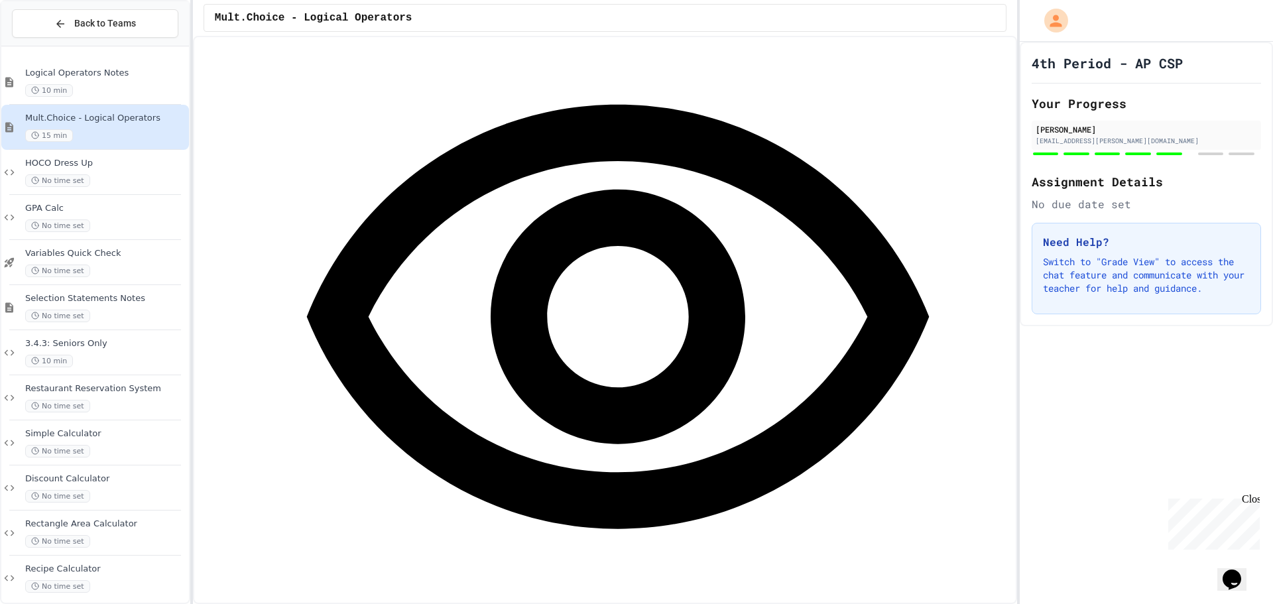
scroll to position [3909, 0]
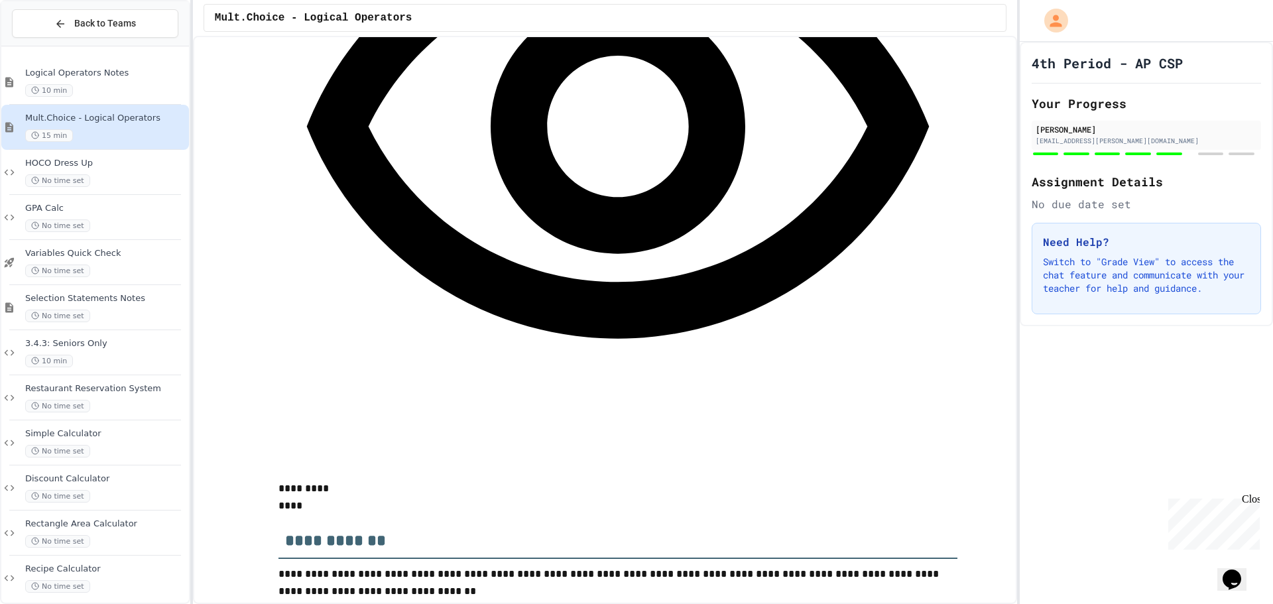
scroll to position [4108, 0]
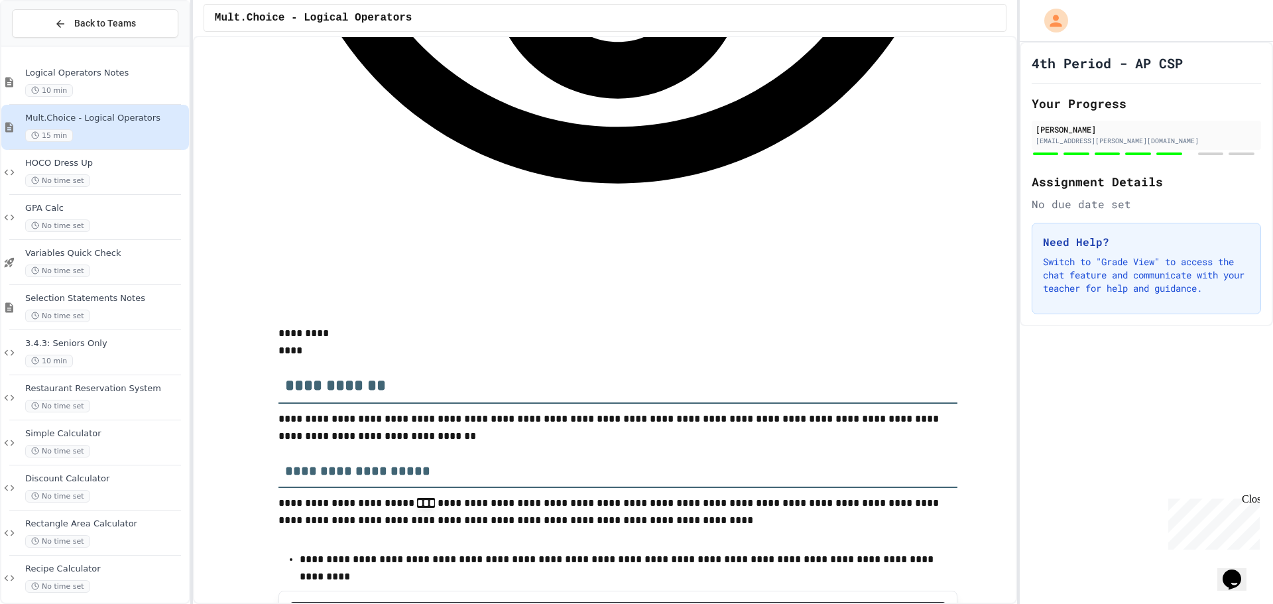
drag, startPoint x: 480, startPoint y: 303, endPoint x: 235, endPoint y: 271, distance: 247.5
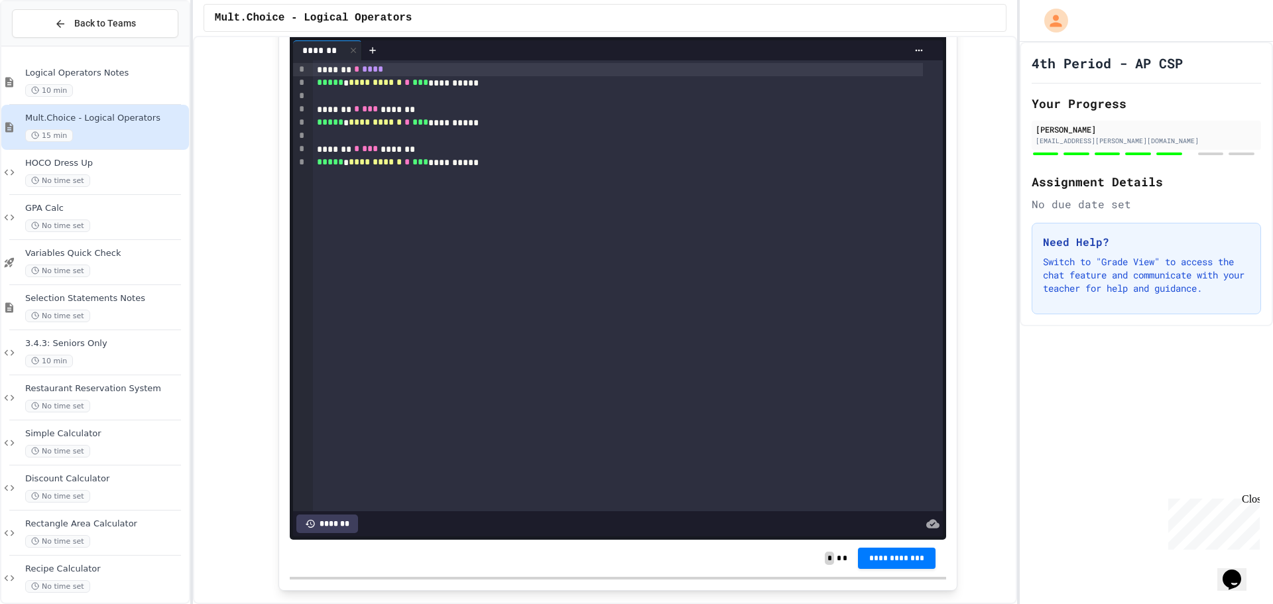
scroll to position [4440, 0]
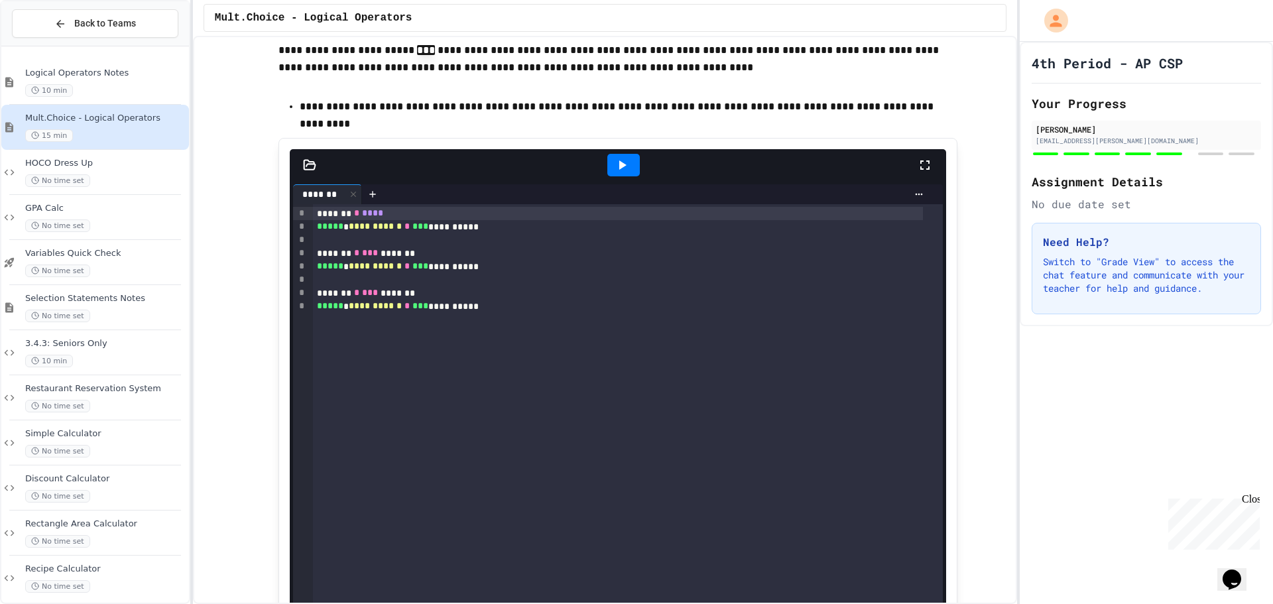
scroll to position [4705, 0]
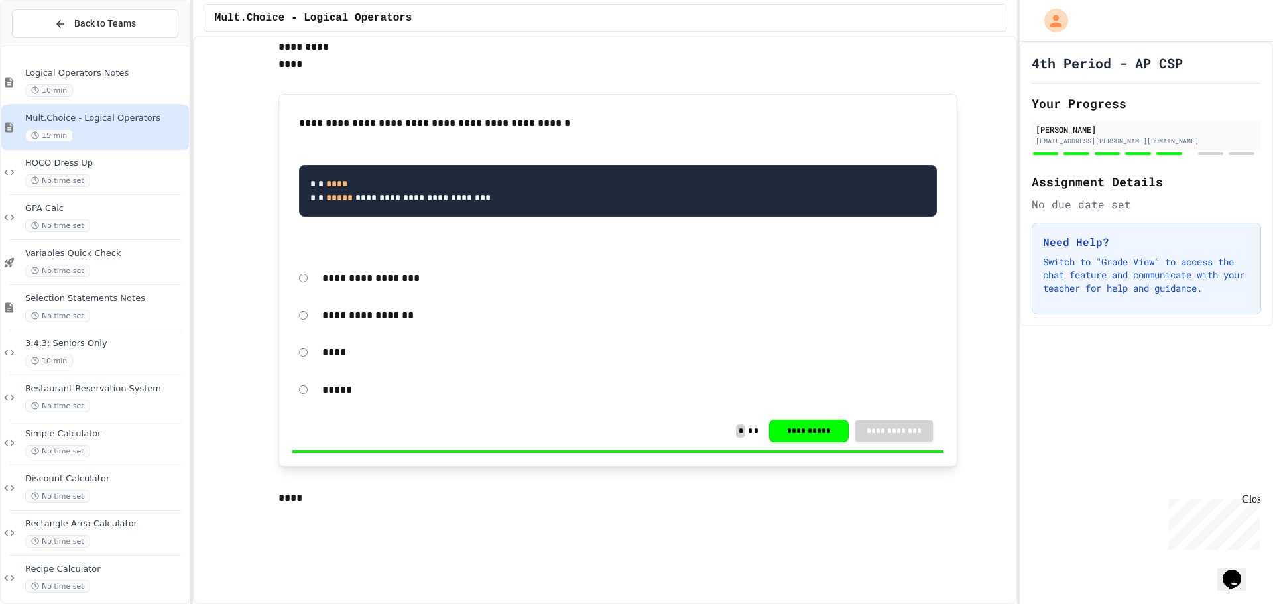
scroll to position [3246, 0]
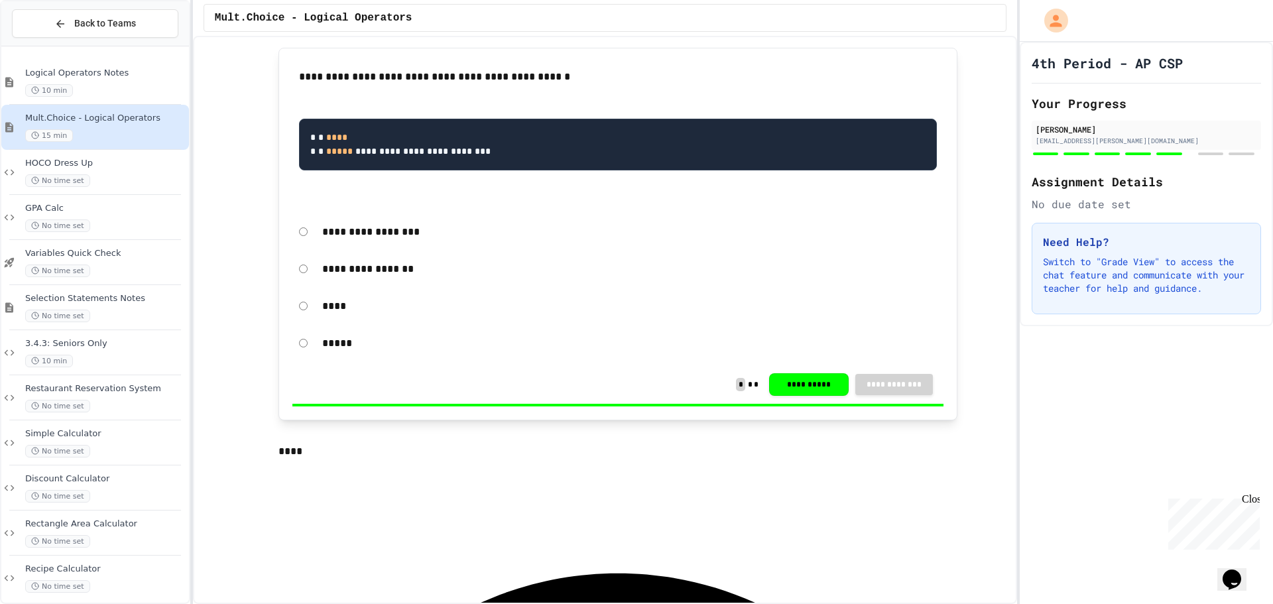
scroll to position [3511, 0]
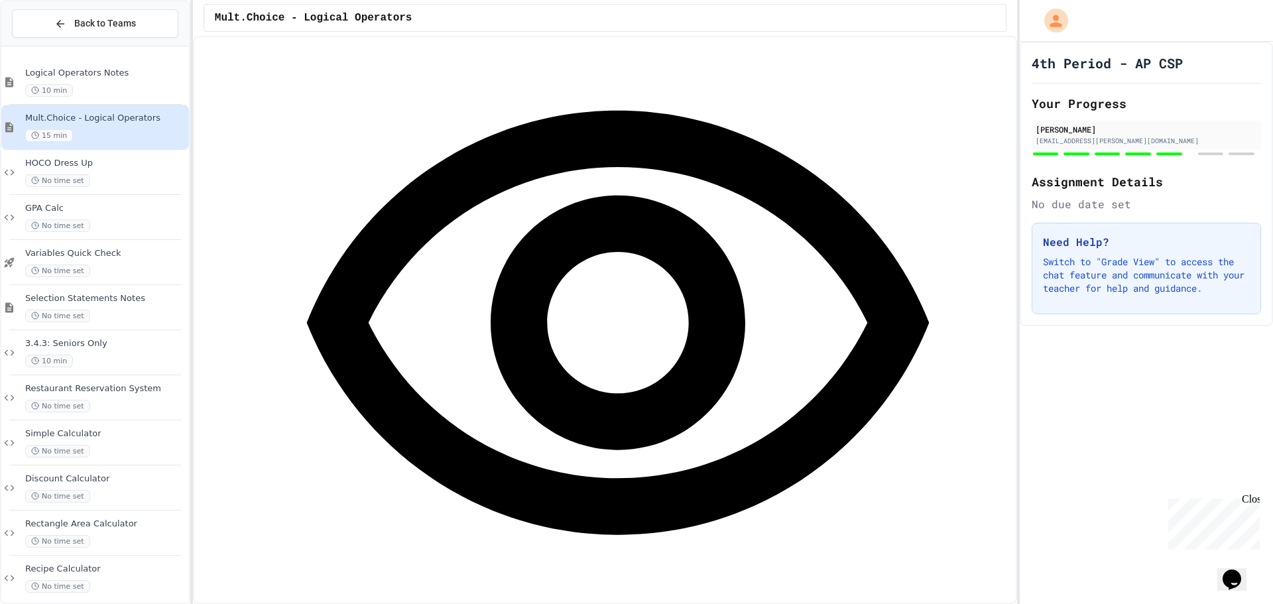
scroll to position [4042, 0]
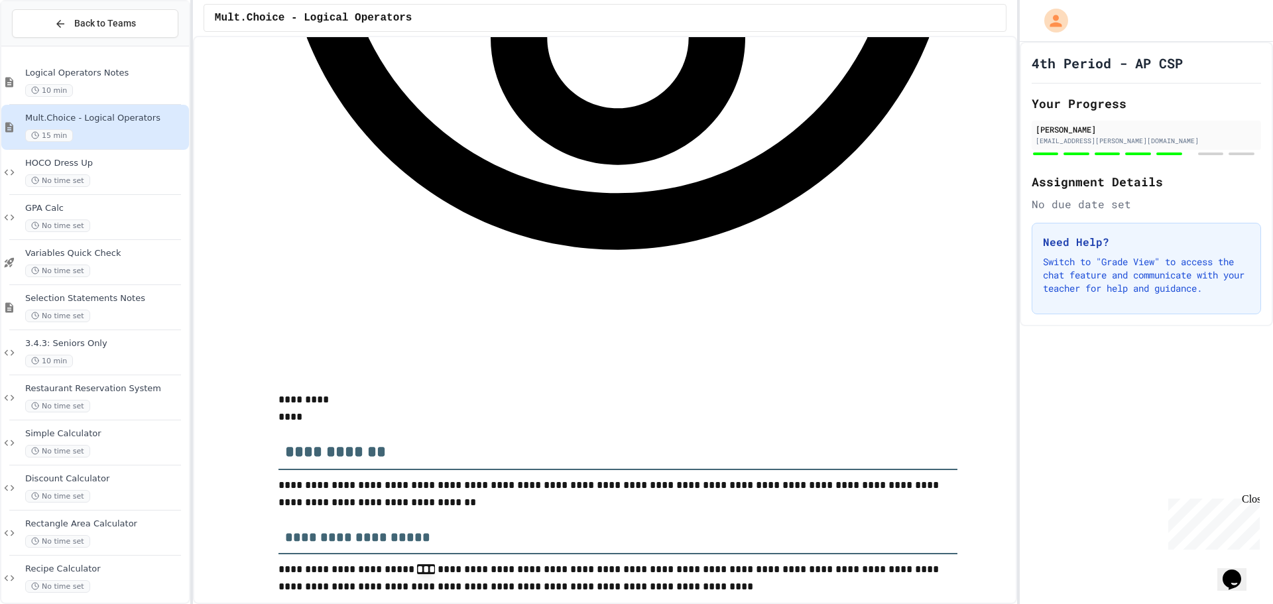
drag, startPoint x: 646, startPoint y: 375, endPoint x: 655, endPoint y: 373, distance: 9.5
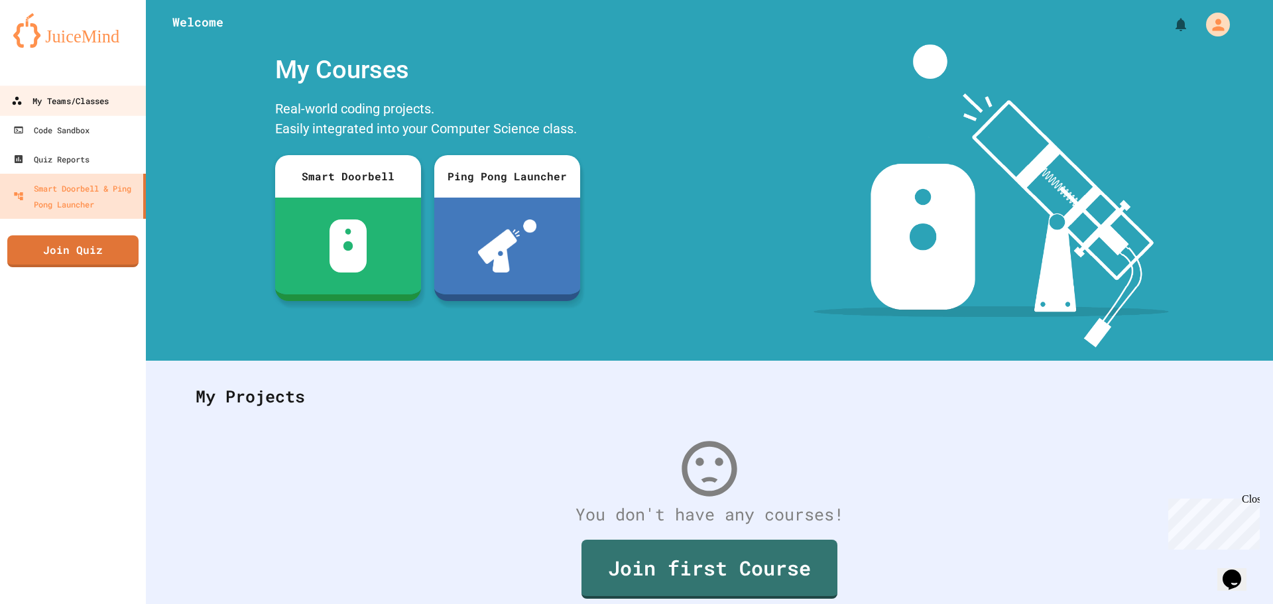
click at [80, 103] on div "My Teams/Classes" at bounding box center [59, 101] width 97 height 17
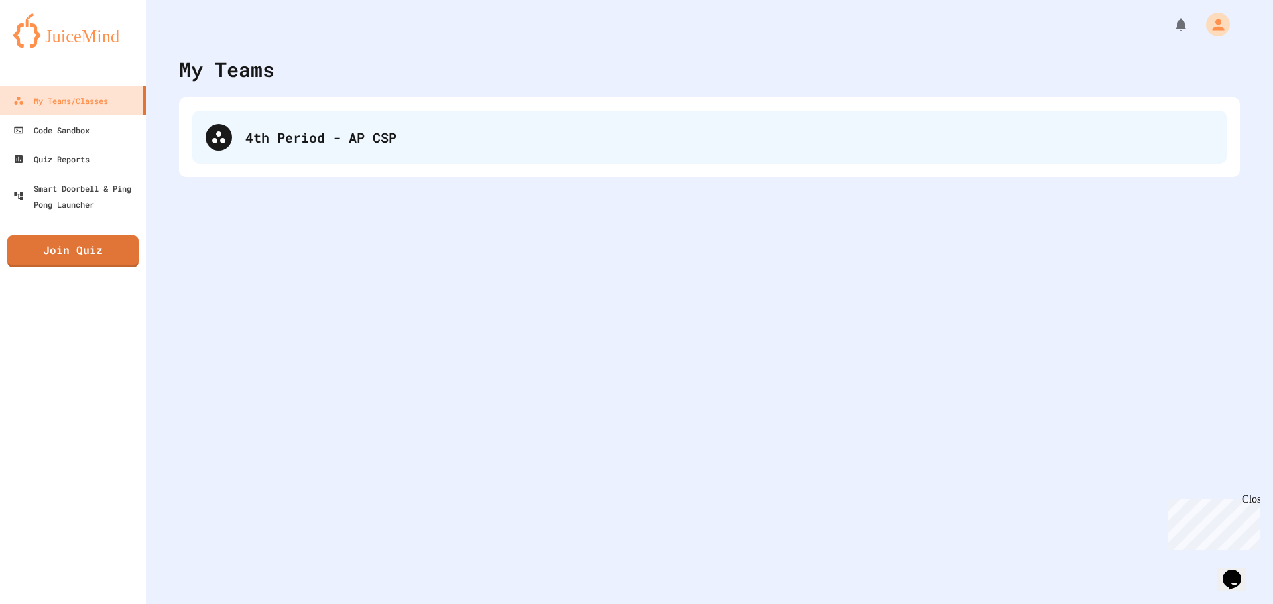
click at [336, 143] on div "4th Period - AP CSP" at bounding box center [729, 137] width 968 height 20
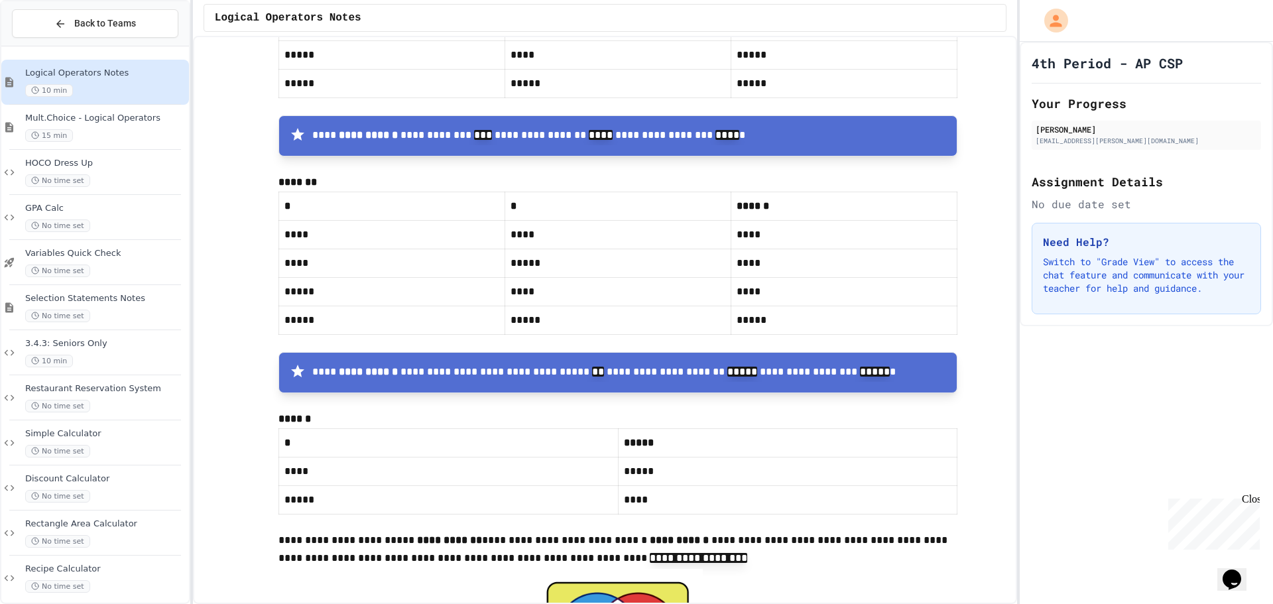
scroll to position [3979, 0]
